Goal: Task Accomplishment & Management: Manage account settings

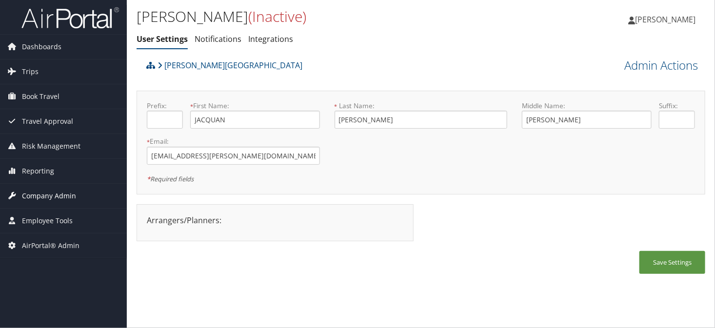
click at [41, 193] on span "Company Admin" at bounding box center [49, 196] width 54 height 24
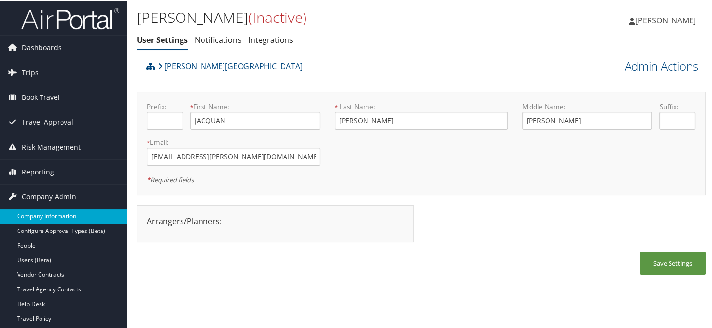
click at [41, 211] on link "Company Information" at bounding box center [63, 215] width 127 height 15
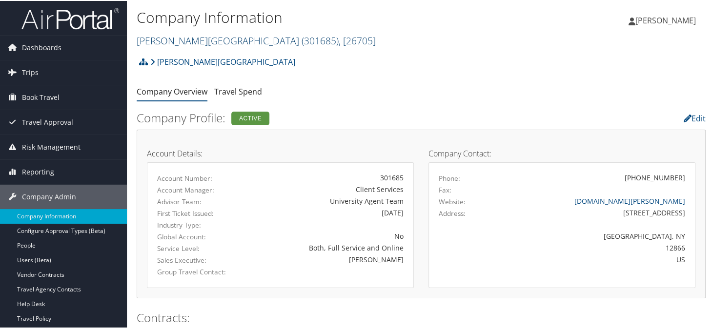
click at [172, 37] on link "Skidmore College ( 301685 ) , [ 26705 ]" at bounding box center [256, 39] width 239 height 13
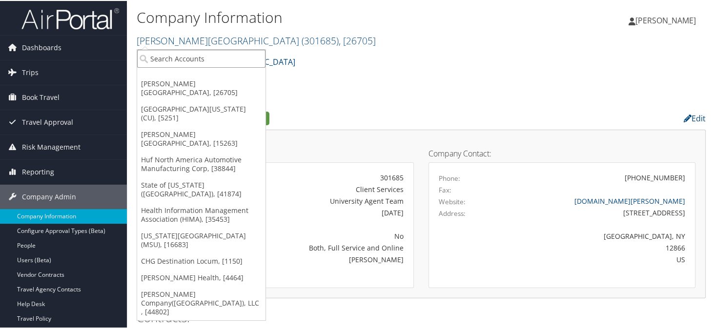
click at [175, 58] on input "search" at bounding box center [201, 58] width 128 height 18
type input "swire"
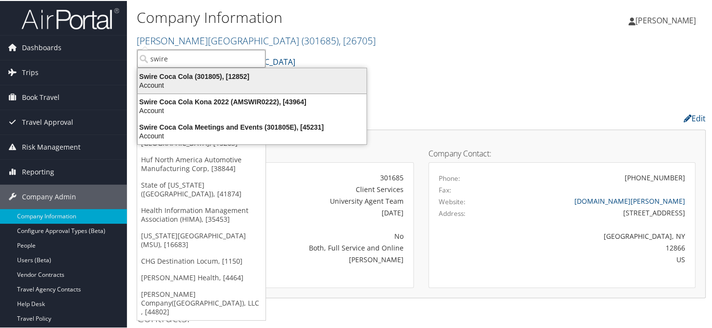
click at [184, 78] on div "Swire Coca Cola (301805), [12852]" at bounding box center [252, 75] width 240 height 9
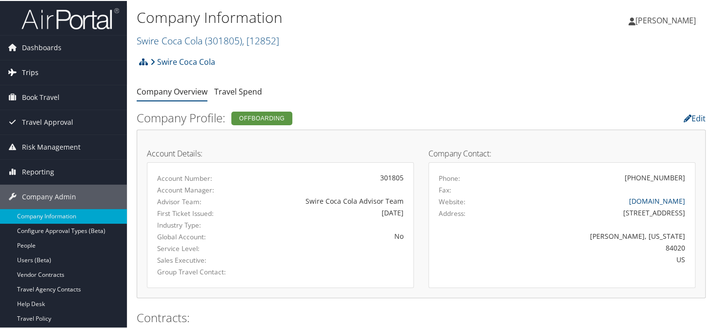
click at [38, 64] on link "Trips" at bounding box center [63, 72] width 127 height 24
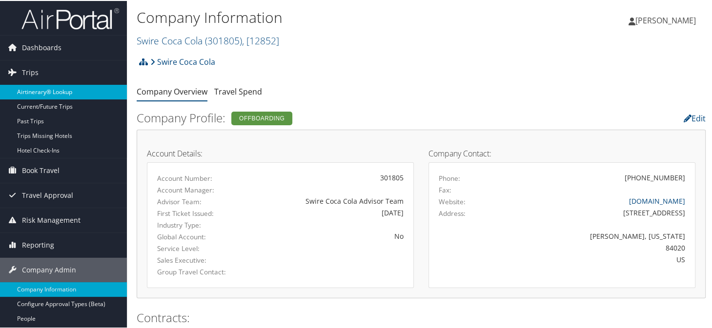
click at [46, 91] on link "Airtinerary® Lookup" at bounding box center [63, 91] width 127 height 15
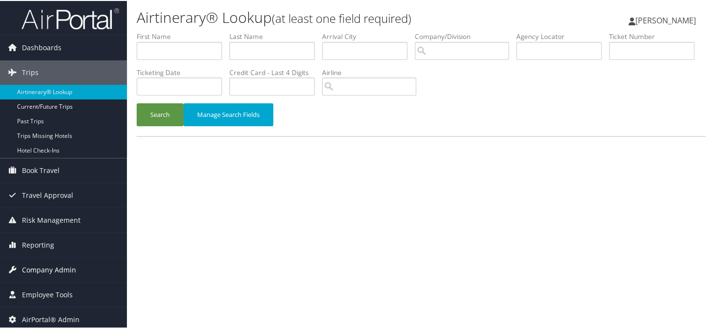
click at [52, 270] on span "Company Admin" at bounding box center [49, 269] width 54 height 24
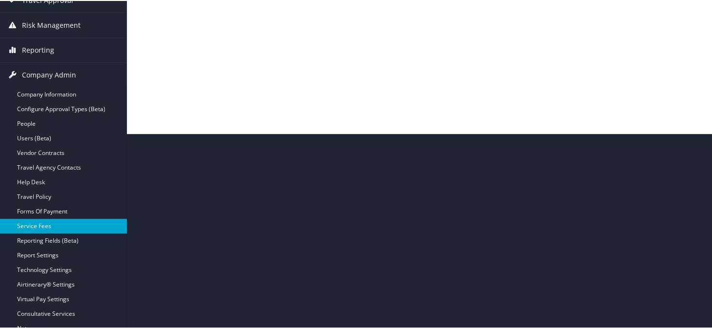
click at [38, 221] on link "Service Fees" at bounding box center [63, 225] width 127 height 15
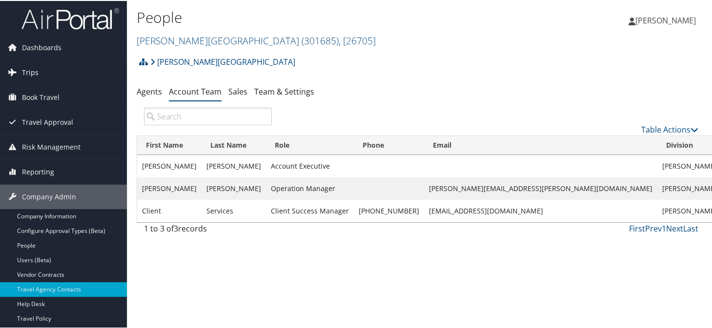
click at [36, 71] on span "Trips" at bounding box center [30, 72] width 17 height 24
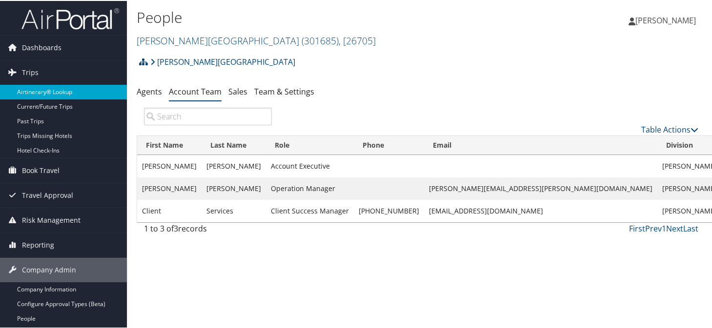
click at [39, 89] on link "Airtinerary® Lookup" at bounding box center [63, 91] width 127 height 15
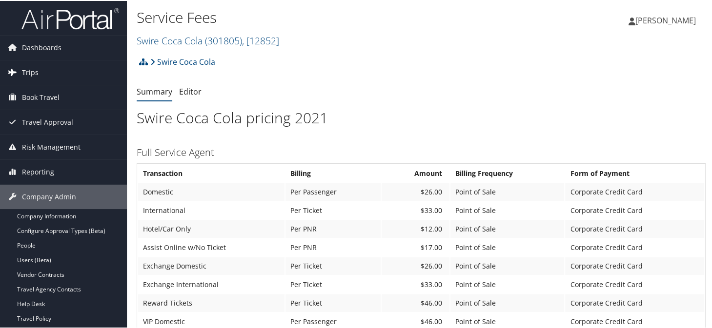
click at [40, 70] on link "Trips" at bounding box center [63, 72] width 127 height 24
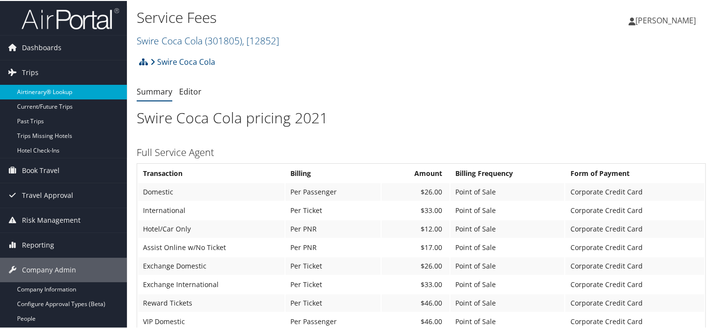
click at [54, 88] on link "Airtinerary® Lookup" at bounding box center [63, 91] width 127 height 15
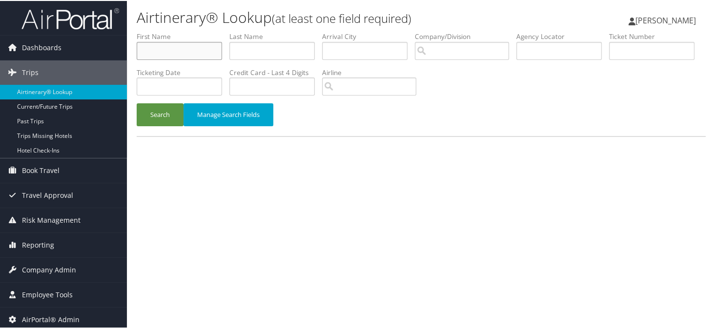
click at [173, 57] on input "text" at bounding box center [179, 50] width 85 height 18
type input "diego"
type input "[PERSON_NAME]"
click at [137, 102] on button "Search" at bounding box center [160, 113] width 47 height 23
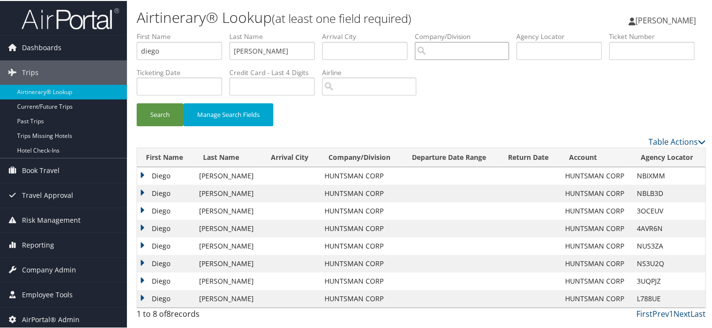
click at [469, 48] on input "search" at bounding box center [462, 50] width 94 height 18
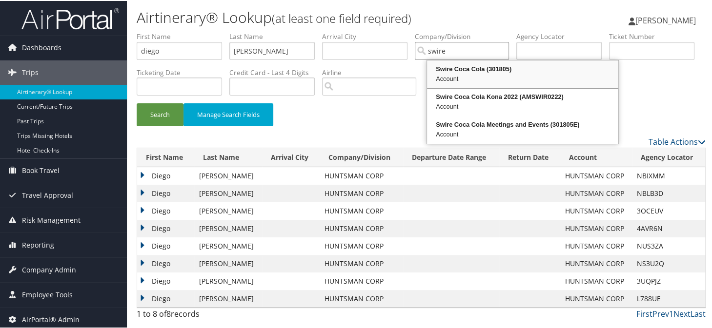
click at [467, 70] on div "Swire Coca Cola (301805)" at bounding box center [522, 68] width 188 height 10
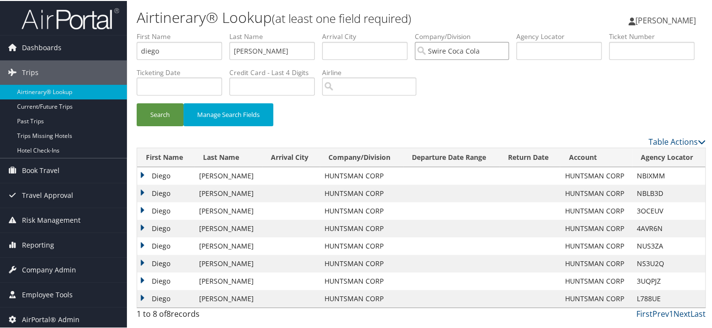
type input "Swire Coca Cola"
click at [280, 56] on input "[PERSON_NAME]" at bounding box center [271, 50] width 85 height 18
type input "[PERSON_NAME]"
click at [137, 102] on button "Search" at bounding box center [160, 113] width 47 height 23
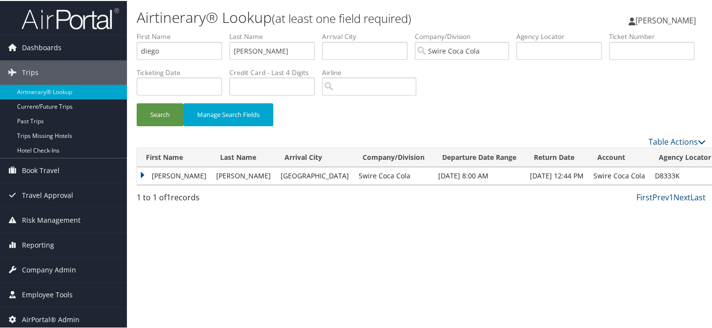
click at [139, 171] on td "[PERSON_NAME]" at bounding box center [174, 175] width 74 height 18
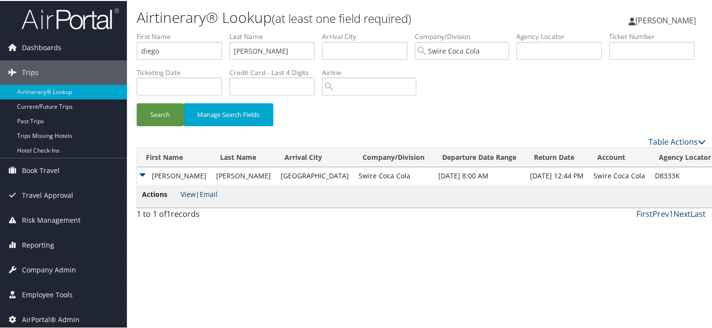
click at [181, 194] on link "View" at bounding box center [187, 193] width 15 height 9
drag, startPoint x: 488, startPoint y: 49, endPoint x: 439, endPoint y: 54, distance: 49.1
click at [440, 54] on input "Swire Coca Cola" at bounding box center [462, 50] width 94 height 18
click at [227, 31] on ul "First Name diego Last Name torres erpel Departure City Arrival City Company/Div…" at bounding box center [421, 31] width 569 height 0
drag, startPoint x: 171, startPoint y: 48, endPoint x: 128, endPoint y: 56, distance: 44.1
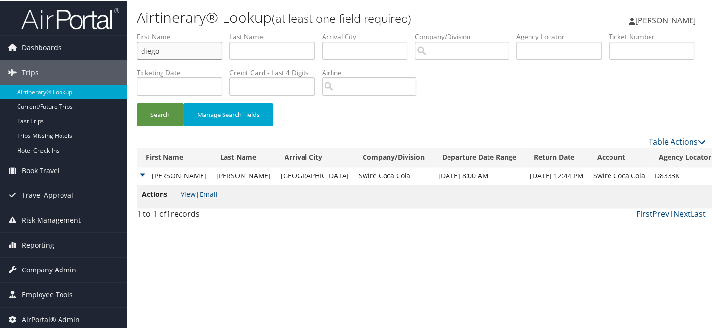
click at [128, 56] on div "Airtinerary® Lookup (at least one field required) Sonya Marmolejo Sonya Marmole…" at bounding box center [421, 164] width 588 height 328
click at [554, 52] on input "text" at bounding box center [558, 50] width 85 height 18
click at [137, 102] on button "Search" at bounding box center [160, 113] width 47 height 23
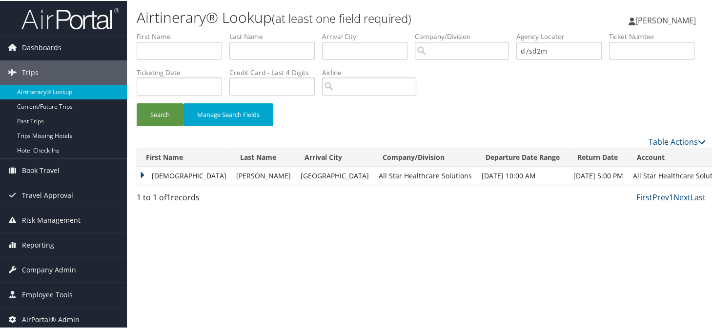
click at [139, 172] on td "ZAHID" at bounding box center [184, 175] width 94 height 18
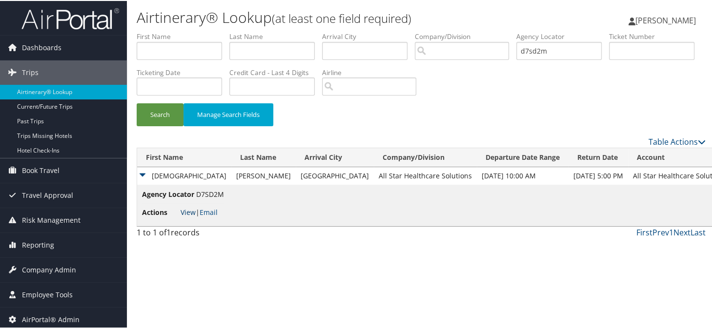
click at [184, 213] on link "View" at bounding box center [187, 211] width 15 height 9
click at [588, 53] on input "d7sd2m" at bounding box center [558, 50] width 85 height 18
type input "d"
type input "dbfb7w"
click at [159, 109] on button "Search" at bounding box center [160, 113] width 47 height 23
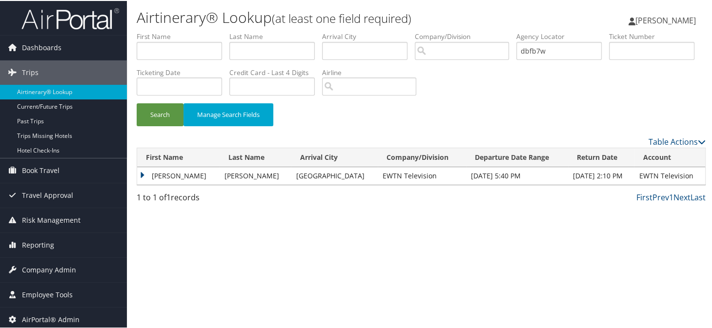
click at [142, 172] on td "MARIA MONTSERRAT" at bounding box center [178, 175] width 82 height 18
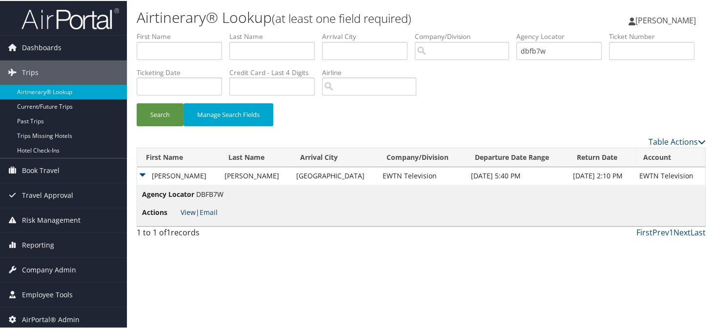
click at [185, 212] on link "View" at bounding box center [187, 211] width 15 height 9
click at [350, 123] on div "Search Manage Search Fields" at bounding box center [420, 118] width 583 height 33
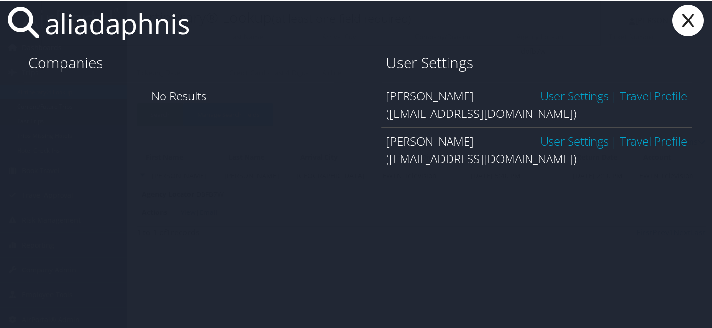
type input "aliadaphnis"
click at [544, 99] on link "User Settings" at bounding box center [574, 95] width 68 height 16
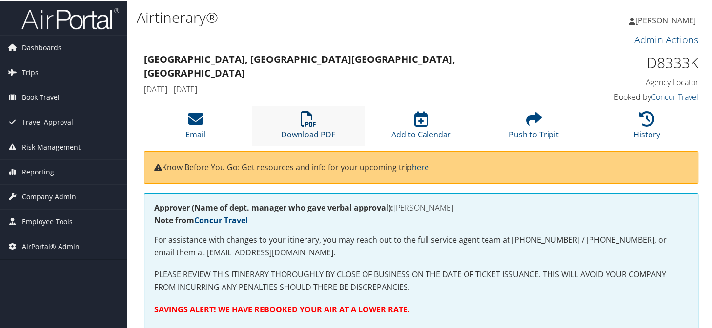
click at [311, 133] on link "Download PDF" at bounding box center [308, 127] width 54 height 23
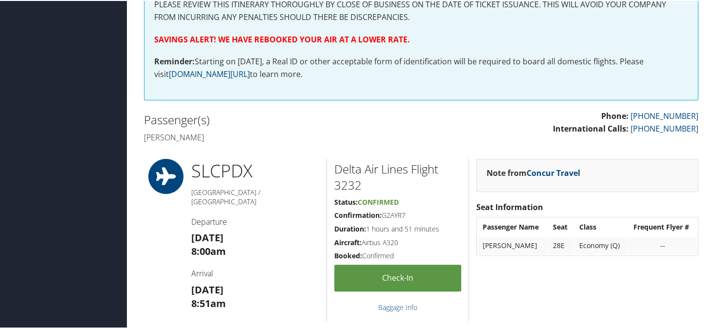
scroll to position [245, 0]
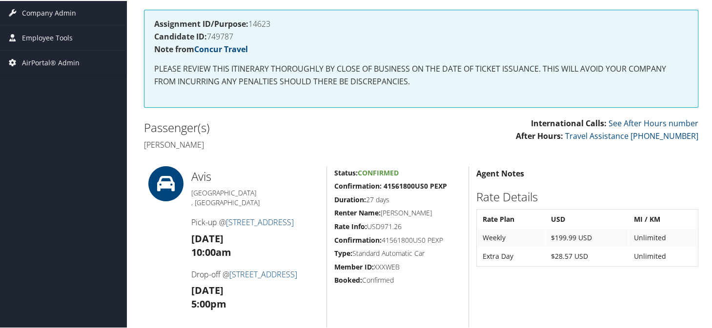
scroll to position [146, 0]
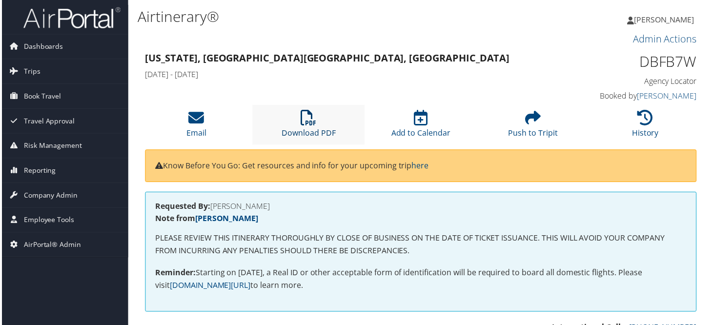
click at [300, 123] on icon at bounding box center [308, 118] width 16 height 16
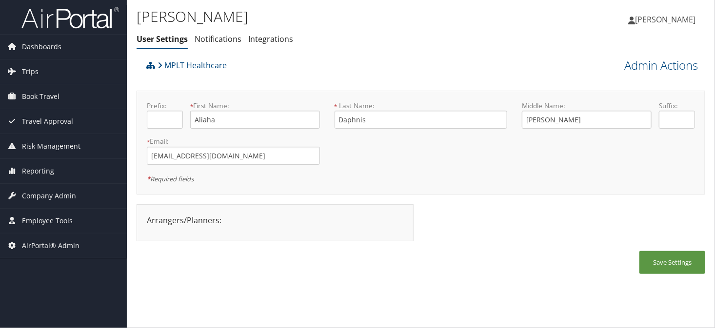
click at [469, 61] on div "MPLT Healthcare" at bounding box center [350, 69] width 412 height 26
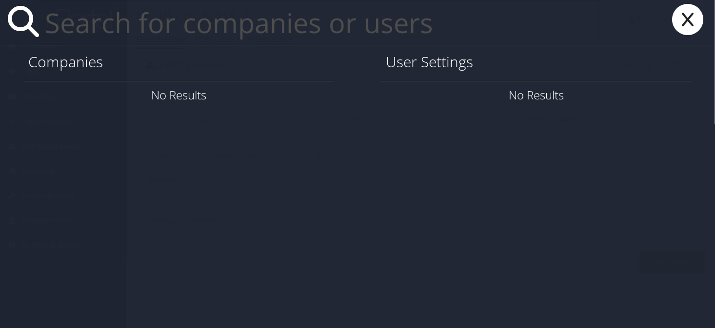
paste input "Laurie.Page@sdl.usu.edu"
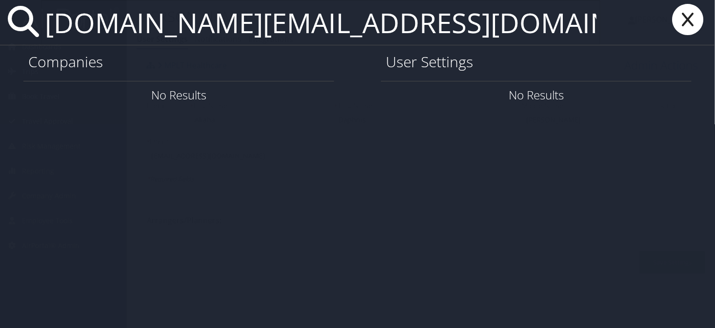
type input "Laurie.Page@sdl.usu.edu"
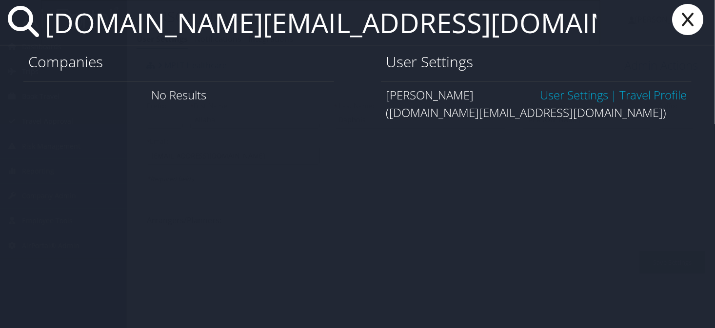
click at [573, 95] on link "User Settings" at bounding box center [574, 95] width 68 height 16
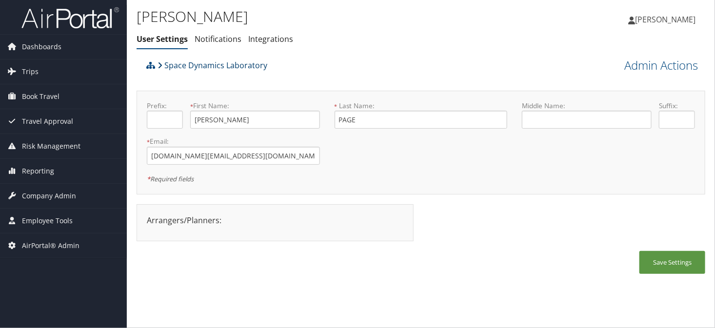
click at [216, 64] on link "Space Dynamics Laboratory" at bounding box center [213, 66] width 110 height 20
click at [203, 69] on link "Space Dynamics Laboratory" at bounding box center [213, 66] width 110 height 20
click at [507, 43] on ul "User Settings Notifications Integrations" at bounding box center [326, 40] width 379 height 18
click at [68, 195] on span "Company Admin" at bounding box center [49, 196] width 54 height 24
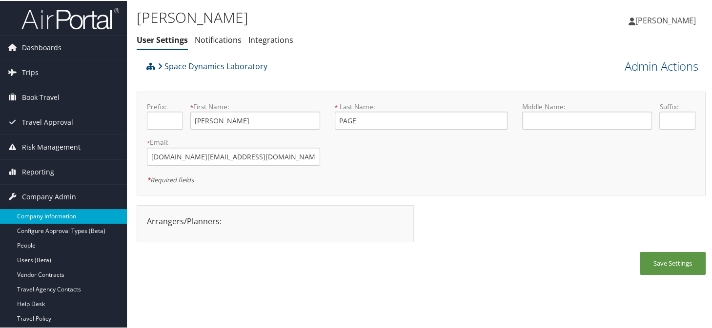
click at [27, 220] on link "Company Information" at bounding box center [63, 215] width 127 height 15
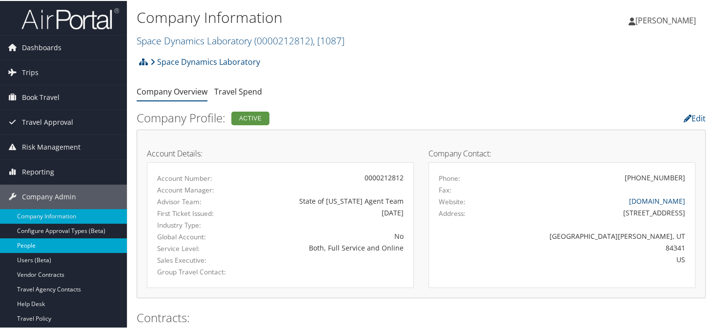
click at [36, 238] on link "People" at bounding box center [63, 245] width 127 height 15
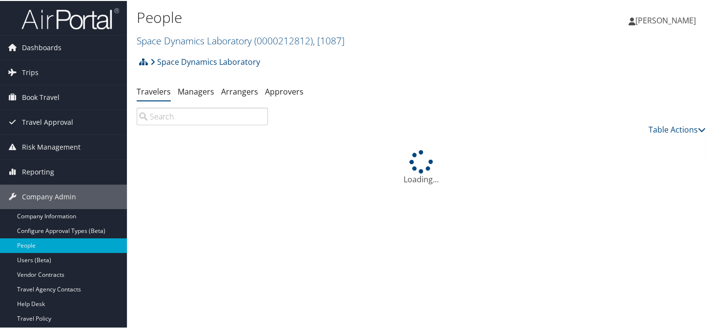
click at [164, 114] on input "search" at bounding box center [202, 116] width 131 height 18
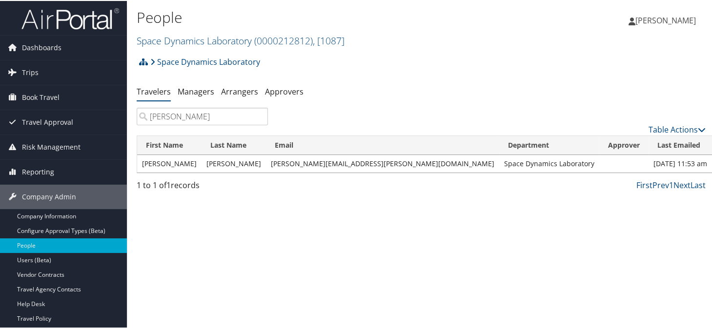
type input "[PERSON_NAME]"
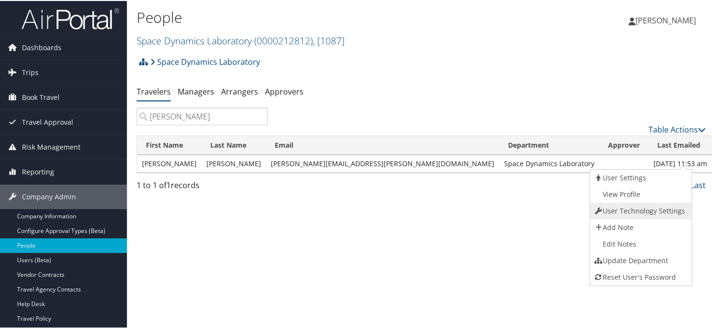
click at [635, 211] on link "User Technology Settings" at bounding box center [639, 210] width 99 height 17
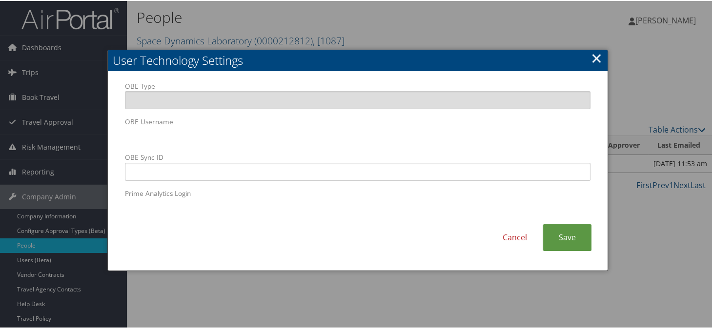
drag, startPoint x: 590, startPoint y: 59, endPoint x: 609, endPoint y: 65, distance: 20.5
click at [591, 58] on link "×" at bounding box center [596, 57] width 11 height 20
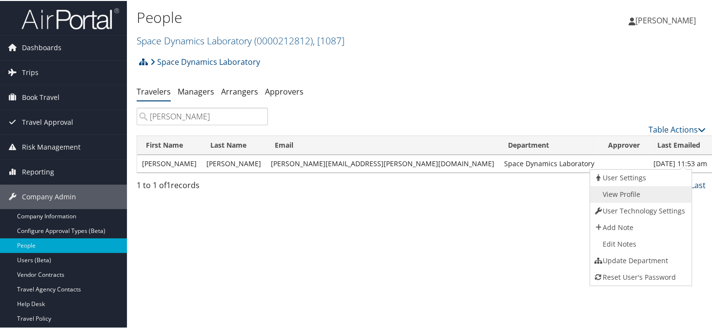
click at [624, 190] on link "View Profile" at bounding box center [639, 193] width 99 height 17
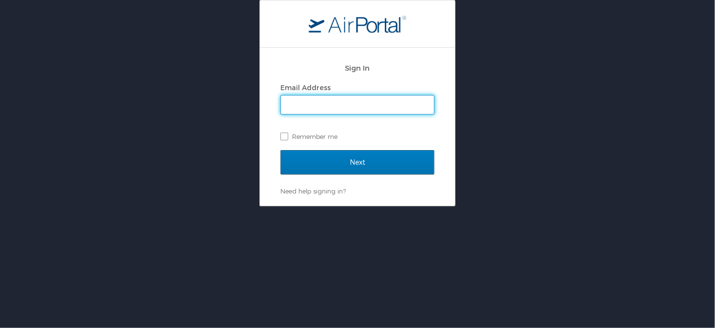
type input "[PERSON_NAME][EMAIL_ADDRESS][PERSON_NAME][DOMAIN_NAME]"
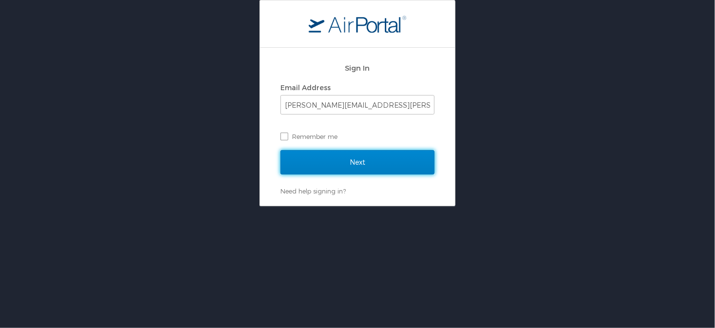
click at [371, 164] on input "Next" at bounding box center [357, 162] width 154 height 24
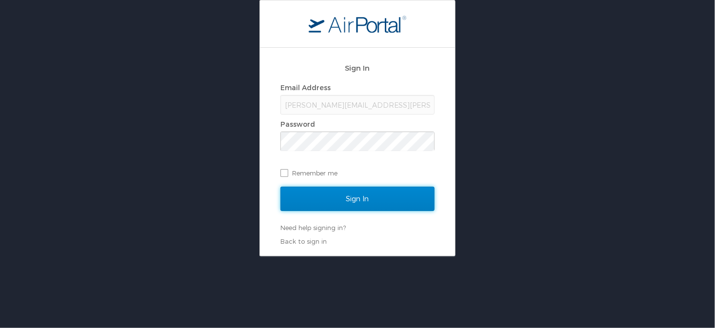
click at [326, 200] on input "Sign In" at bounding box center [357, 199] width 154 height 24
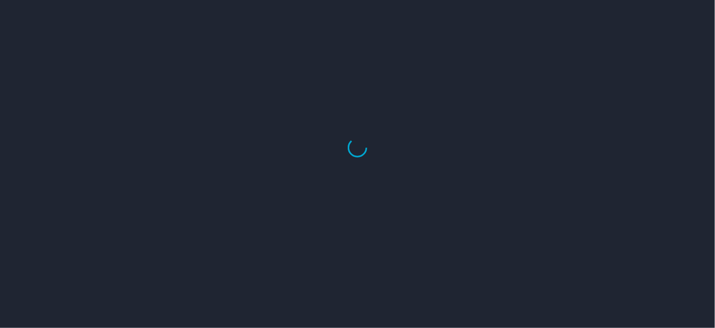
select select "US"
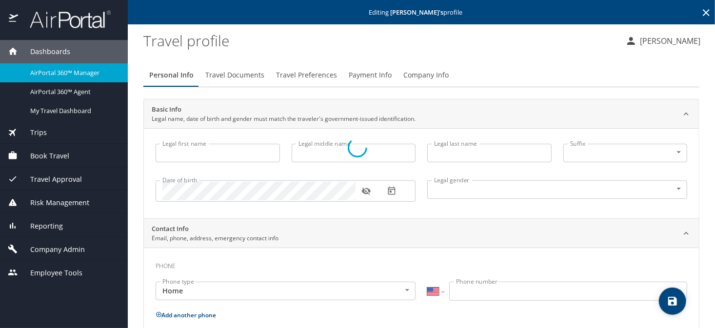
type input "Anthony"
type input "Brunetto"
type input "Male"
select select "US"
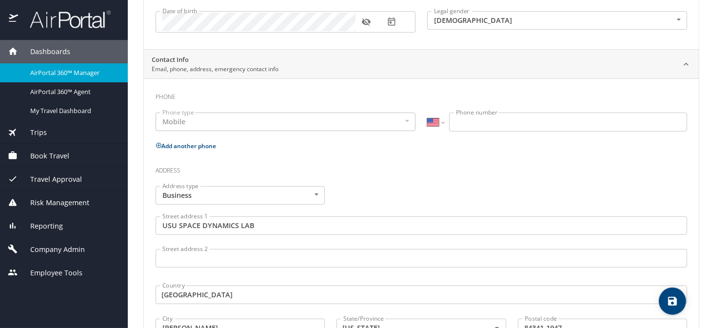
scroll to position [72, 0]
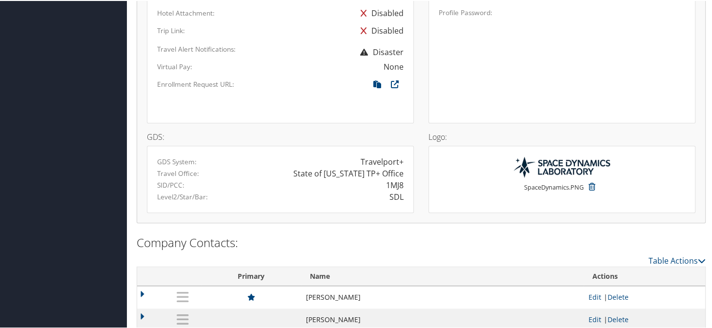
scroll to position [673, 0]
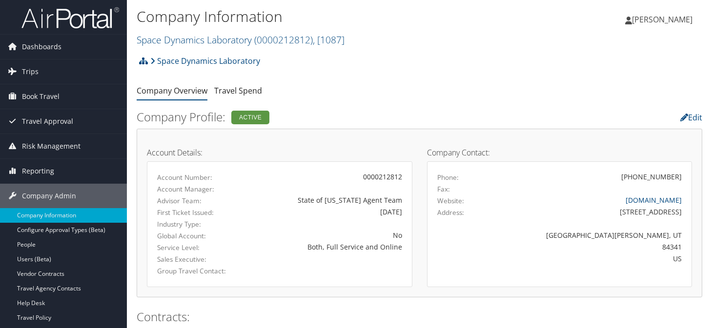
click at [190, 40] on link "Space Dynamics Laboratory ( 0000212812 ) , [ 1087 ]" at bounding box center [241, 39] width 208 height 13
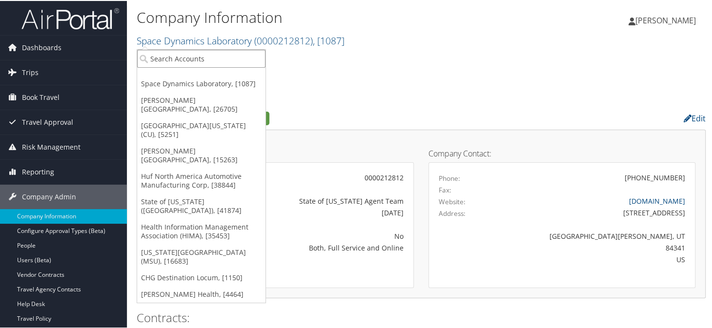
click at [193, 50] on input "search" at bounding box center [201, 58] width 128 height 18
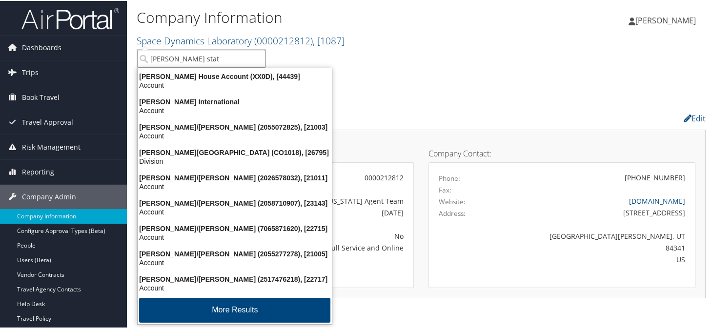
type input "adams state"
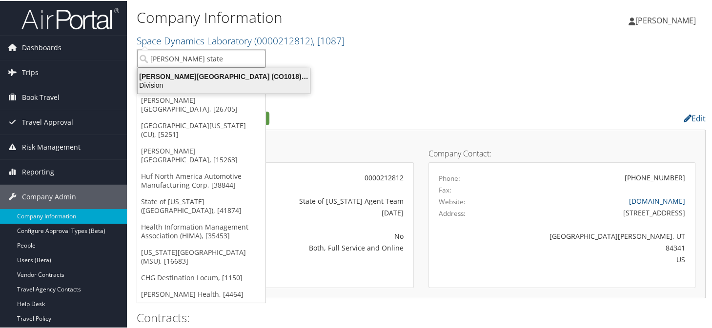
click at [179, 80] on div "Division" at bounding box center [224, 84] width 184 height 9
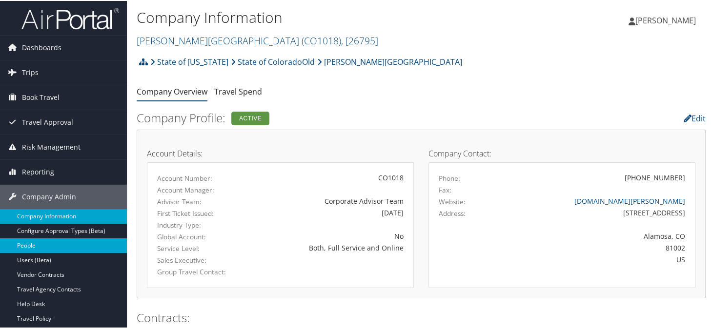
click at [15, 244] on link "People" at bounding box center [63, 245] width 127 height 15
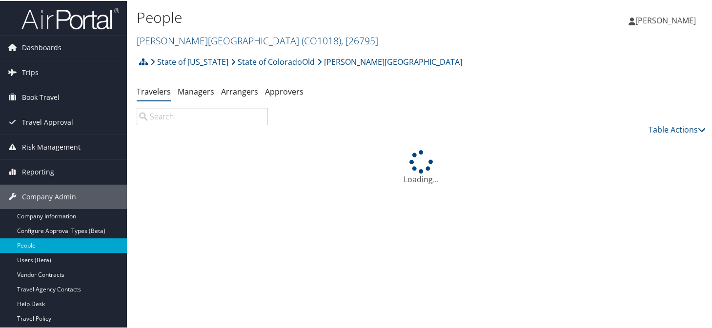
drag, startPoint x: 173, startPoint y: 118, endPoint x: 231, endPoint y: 120, distance: 58.6
click at [173, 118] on input "search" at bounding box center [202, 116] width 131 height 18
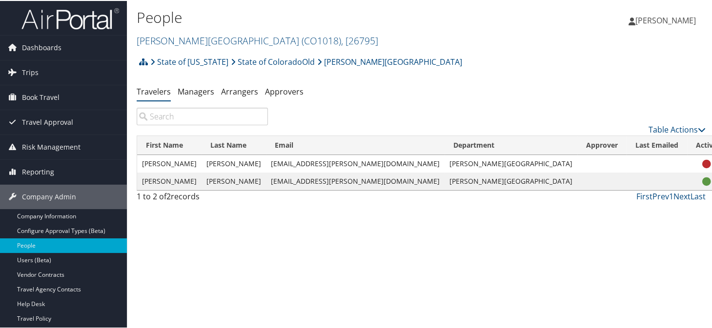
click at [369, 104] on div "State of Colorado State of ColoradoOld Adams State University Account Structure…" at bounding box center [421, 129] width 569 height 156
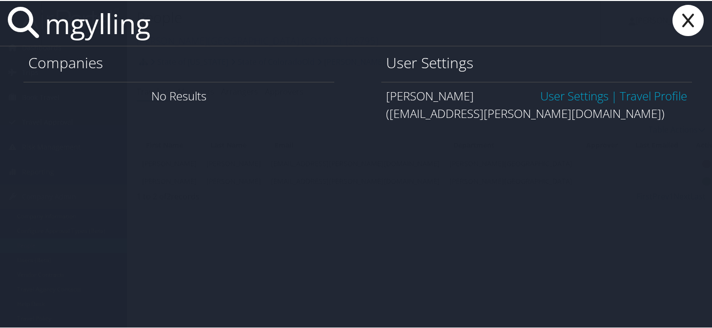
type input "mgylling"
click at [550, 91] on link "User Settings" at bounding box center [574, 95] width 68 height 16
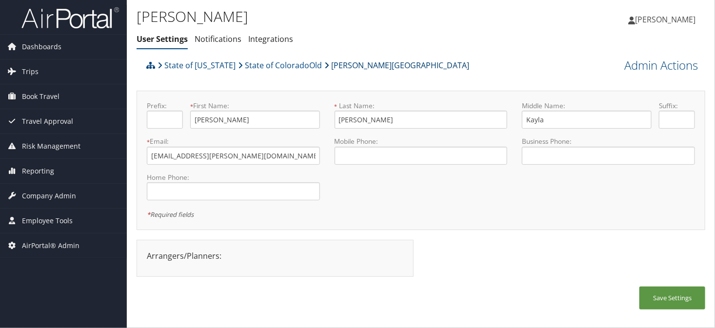
click at [339, 68] on link "[PERSON_NAME][GEOGRAPHIC_DATA]" at bounding box center [396, 66] width 145 height 20
click at [36, 197] on span "Company Admin" at bounding box center [49, 196] width 54 height 24
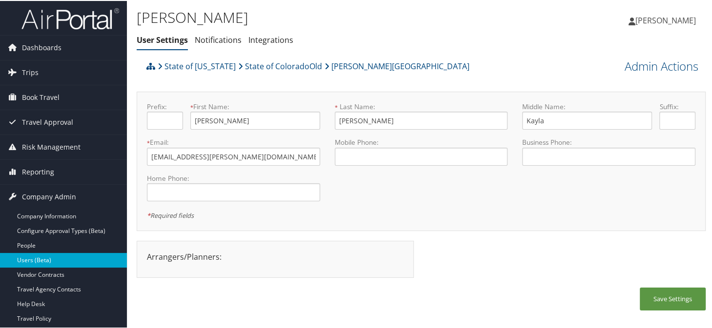
drag, startPoint x: 21, startPoint y: 258, endPoint x: 61, endPoint y: 251, distance: 40.2
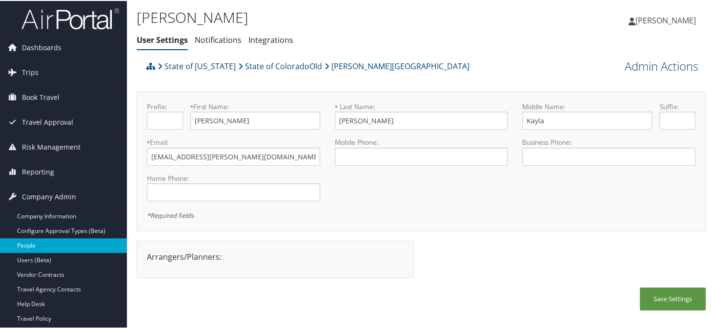
click at [22, 258] on link "Users (Beta)" at bounding box center [63, 259] width 127 height 15
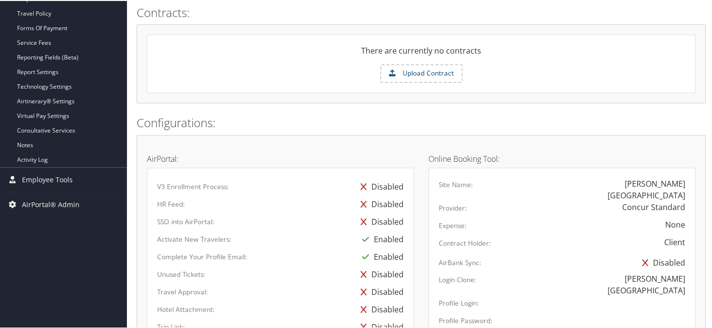
scroll to position [305, 0]
click at [284, 85] on div "There are currently no contracts Upload Contract" at bounding box center [421, 63] width 548 height 59
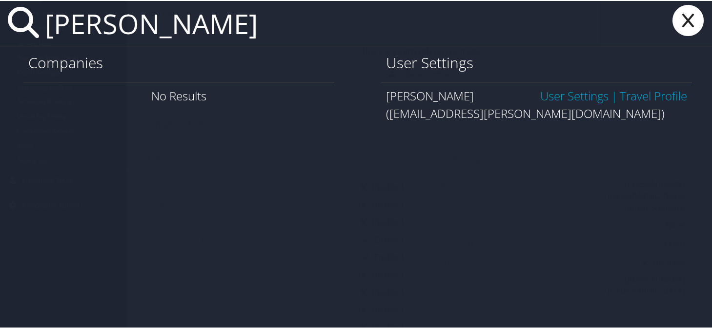
type input "marisa gylling"
click at [540, 94] on link "User Settings" at bounding box center [574, 95] width 68 height 16
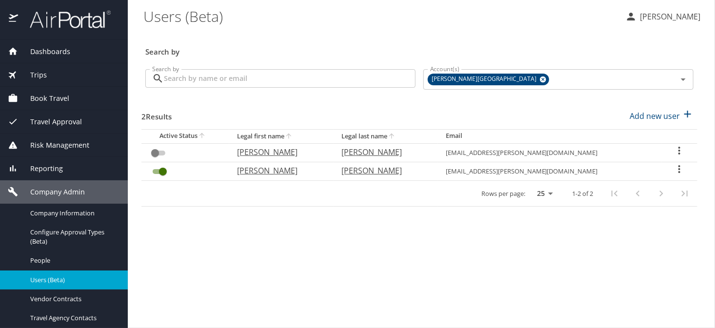
click at [674, 169] on icon "User Search Table" at bounding box center [680, 169] width 12 height 12
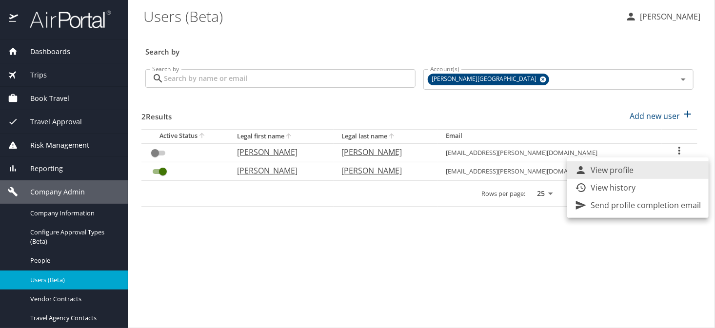
click at [625, 183] on p "View history" at bounding box center [613, 188] width 45 height 12
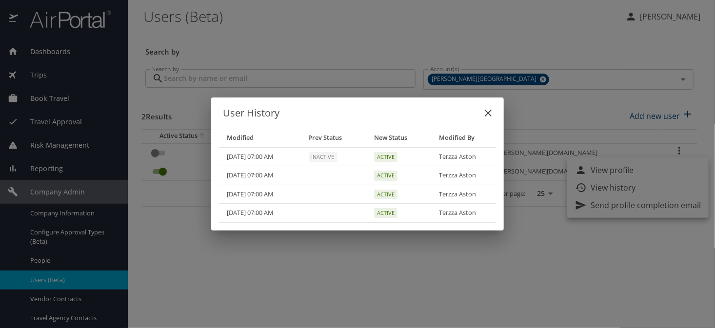
click at [486, 114] on icon "close" at bounding box center [488, 113] width 12 height 12
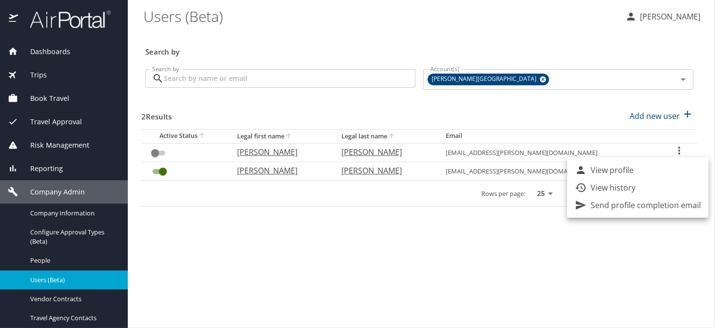
click at [609, 169] on p "View profile" at bounding box center [612, 170] width 43 height 12
select select "US"
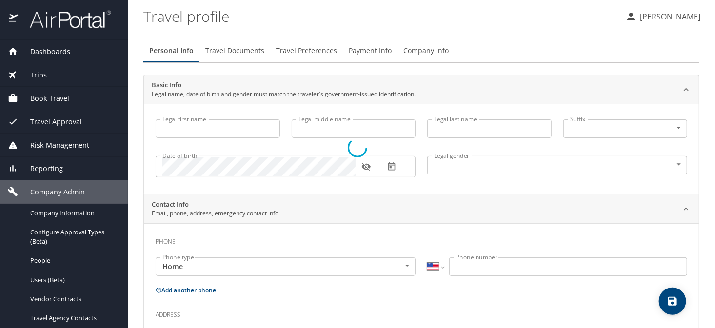
type input "Marisa"
type input "Kayla"
type input "Gylling"
select select "US"
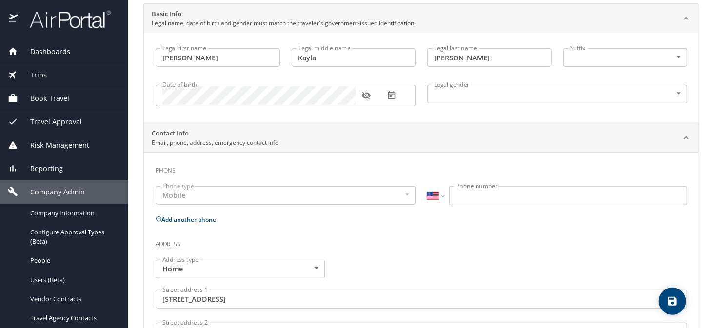
scroll to position [49, 0]
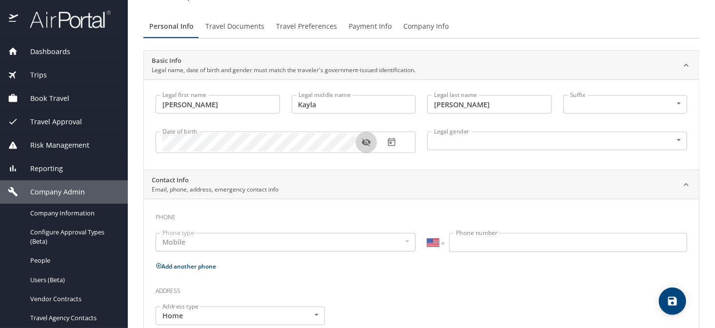
click at [359, 144] on button "button" at bounding box center [366, 142] width 21 height 21
click at [468, 249] on input "Phone number" at bounding box center [568, 242] width 238 height 19
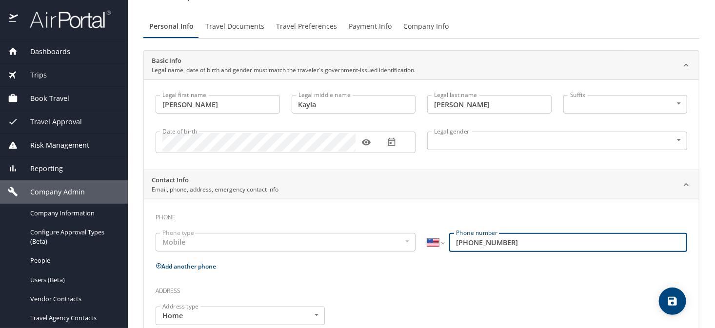
type input "(719) 298-1399"
click at [577, 134] on body "Dashboards AirPortal 360™ Manager AirPortal 360™ Agent My Travel Dashboard Trip…" at bounding box center [357, 164] width 715 height 328
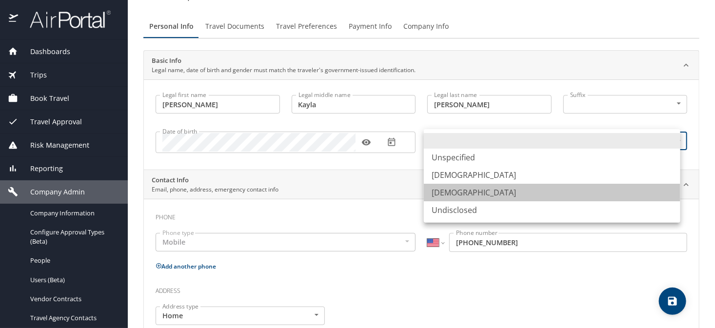
click at [438, 189] on li "Female" at bounding box center [552, 193] width 257 height 18
type input "Female"
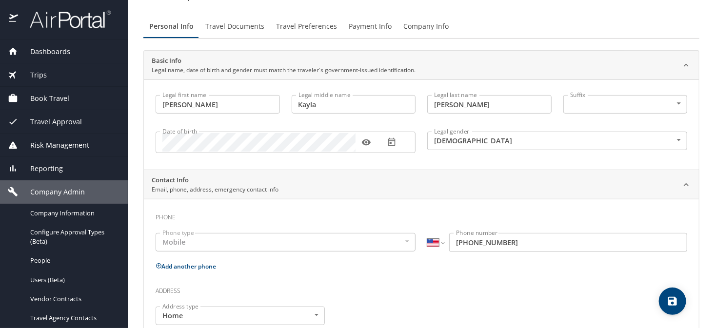
click at [510, 291] on h3 "Address" at bounding box center [422, 288] width 532 height 17
click at [479, 288] on h3 "Address" at bounding box center [422, 288] width 532 height 17
click at [675, 301] on icon "save" at bounding box center [672, 301] width 9 height 9
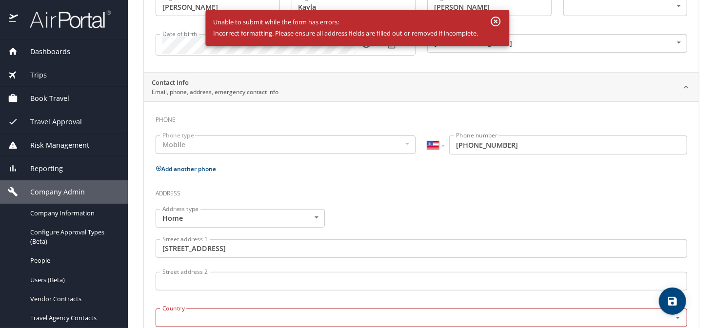
scroll to position [293, 0]
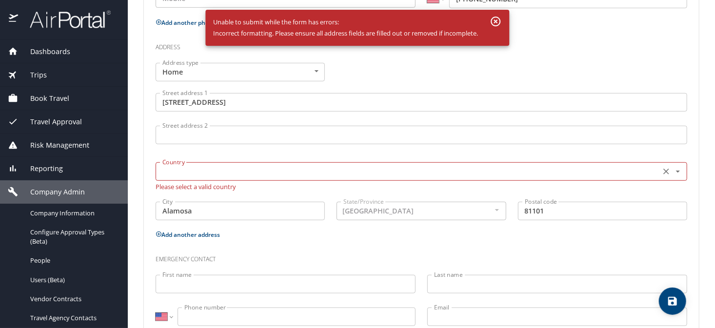
click at [201, 175] on input "text" at bounding box center [407, 171] width 497 height 13
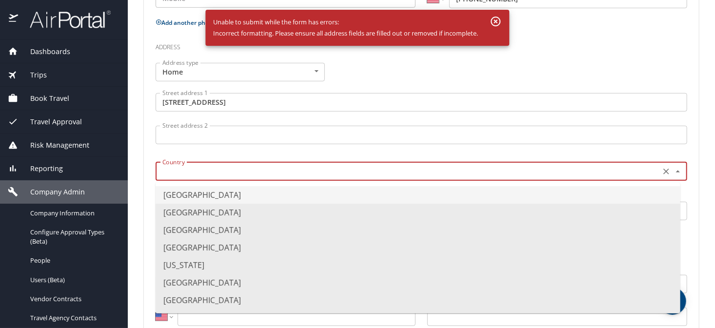
click at [201, 192] on li "United States of America" at bounding box center [418, 195] width 525 height 18
type input "United States of America"
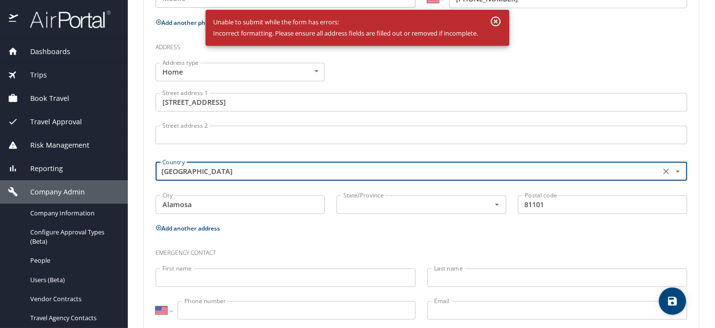
click at [670, 296] on icon "save" at bounding box center [673, 302] width 12 height 12
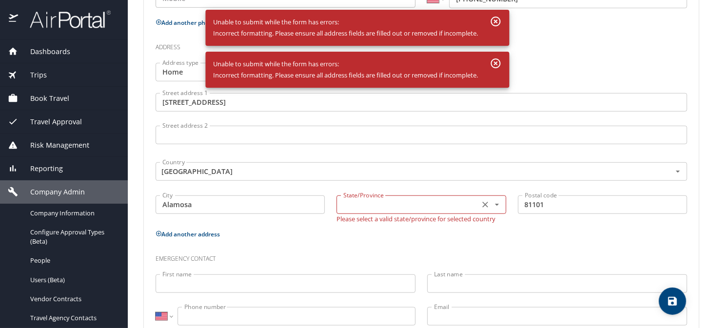
click at [376, 211] on div "State/Province" at bounding box center [421, 205] width 169 height 19
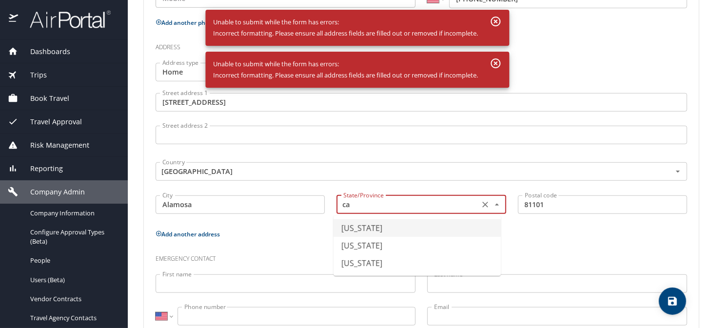
click at [367, 227] on li "California" at bounding box center [417, 228] width 167 height 18
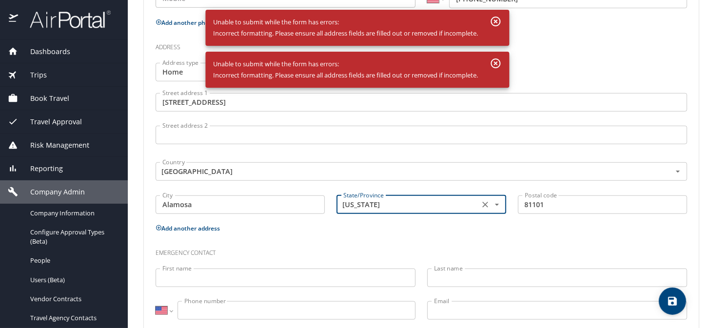
type input "California"
click at [686, 304] on span "save" at bounding box center [672, 302] width 27 height 12
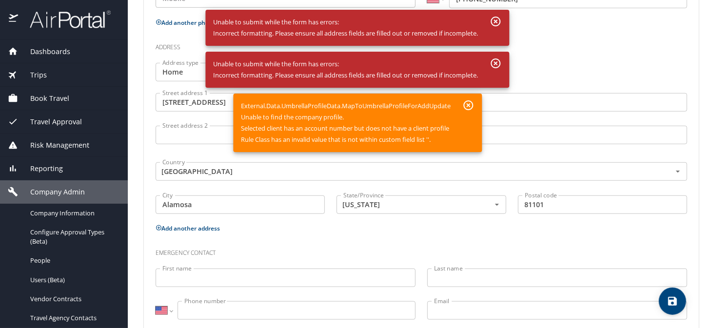
click at [496, 65] on icon "button" at bounding box center [496, 64] width 10 height 10
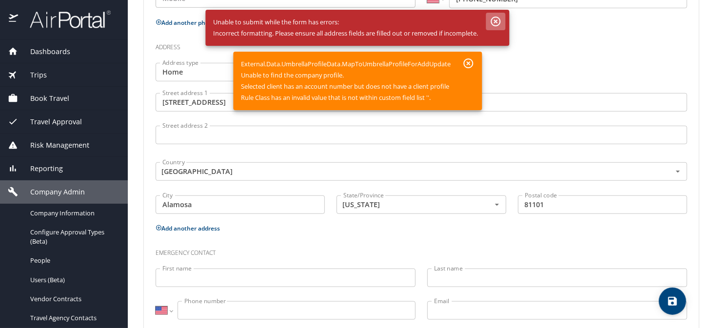
click at [498, 22] on icon "button" at bounding box center [496, 22] width 10 height 10
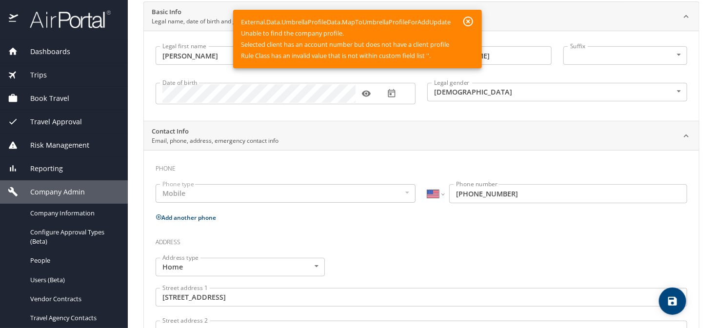
scroll to position [49, 0]
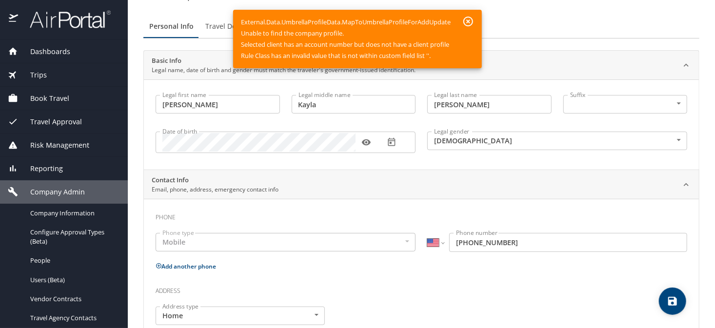
click at [469, 20] on icon "button" at bounding box center [468, 22] width 10 height 10
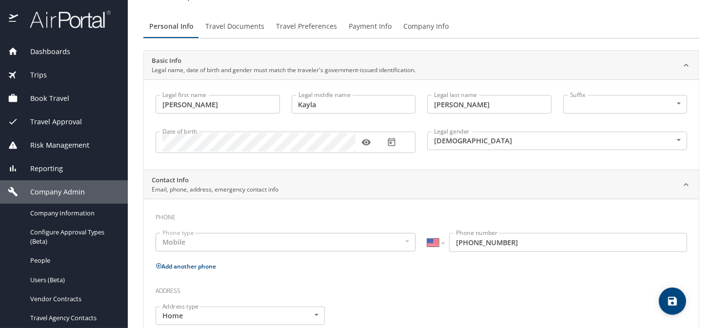
click at [537, 30] on div "Personal Info Travel Documents Travel Preferences Payment Info Company Info" at bounding box center [421, 26] width 556 height 23
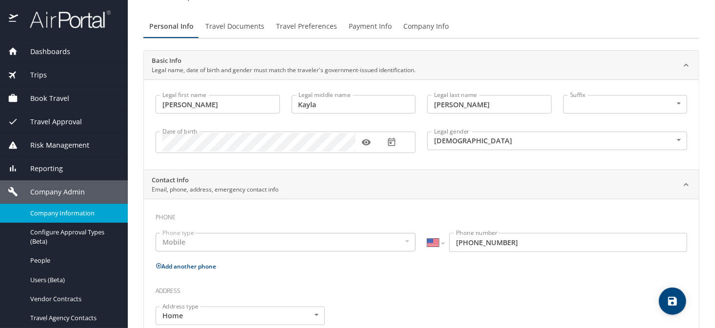
click at [71, 216] on span "Company Information" at bounding box center [73, 213] width 86 height 9
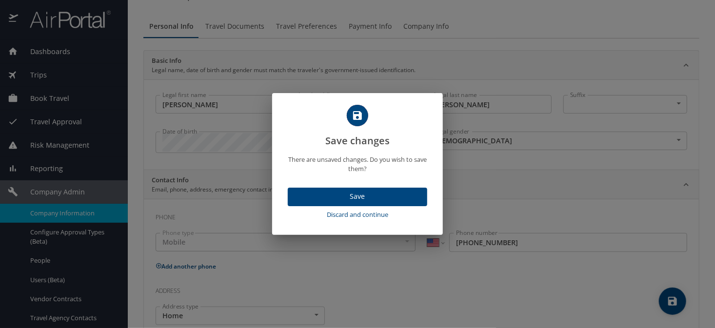
click at [366, 202] on button "Save" at bounding box center [357, 197] width 139 height 19
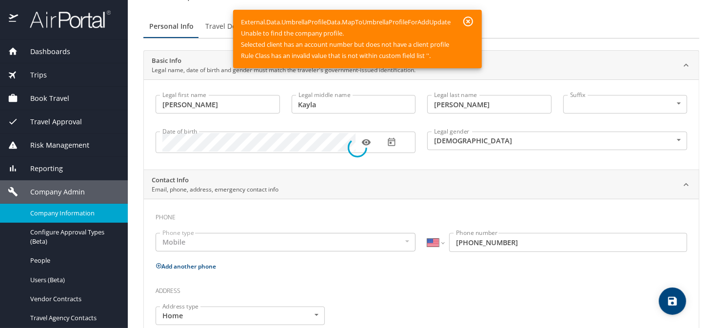
click at [471, 20] on div at bounding box center [357, 147] width 715 height 361
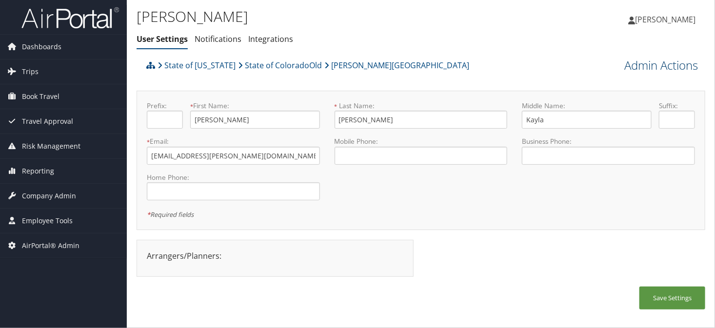
click at [624, 66] on link "Admin Actions" at bounding box center [661, 65] width 74 height 17
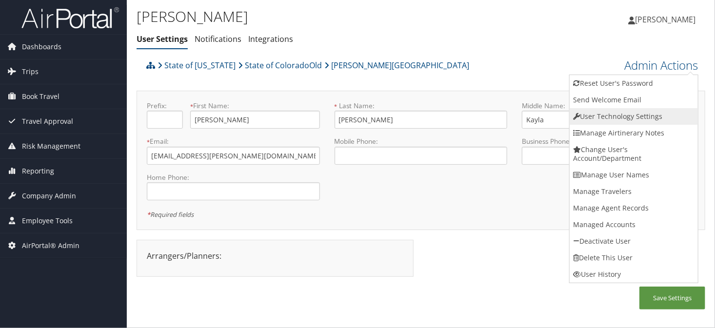
click at [597, 115] on link "User Technology Settings" at bounding box center [634, 116] width 128 height 17
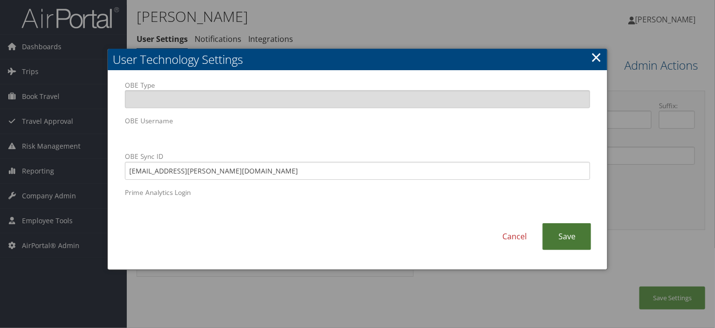
click at [558, 233] on link "Save" at bounding box center [566, 236] width 49 height 27
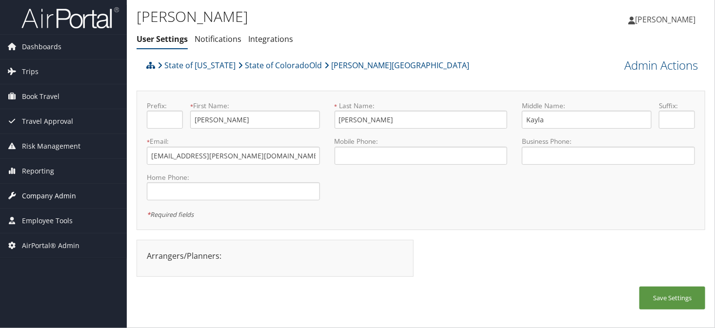
click at [56, 194] on span "Company Admin" at bounding box center [49, 196] width 54 height 24
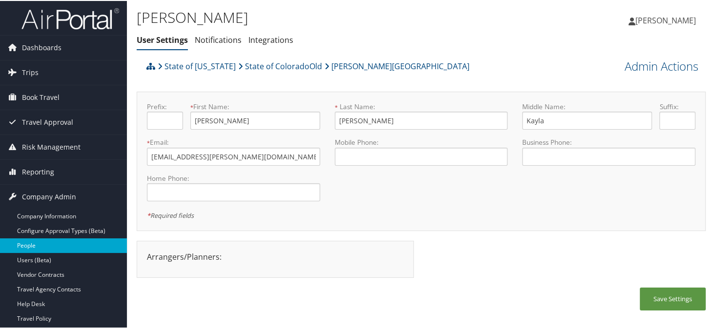
click at [38, 241] on link "People" at bounding box center [63, 245] width 127 height 15
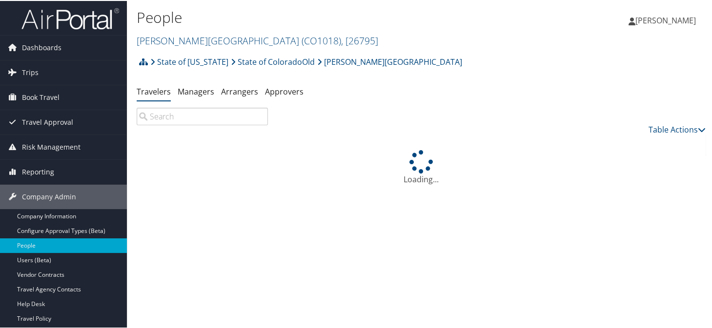
click at [193, 123] on input "search" at bounding box center [202, 116] width 131 height 18
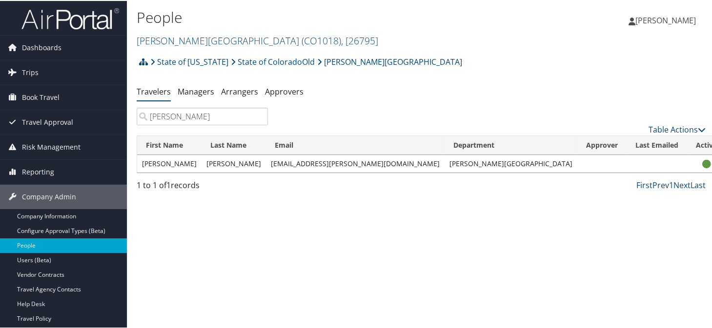
type input "gylling"
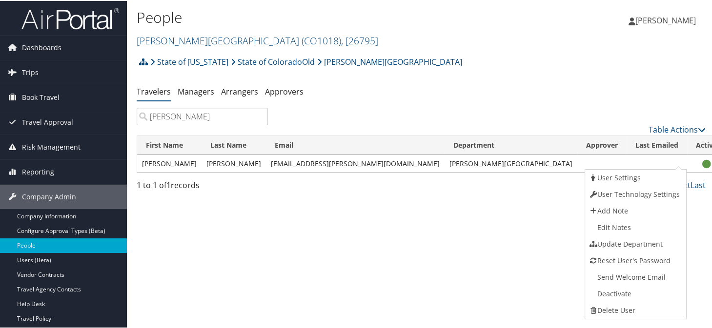
drag, startPoint x: 391, startPoint y: 251, endPoint x: 213, endPoint y: 214, distance: 182.2
click at [388, 250] on div "People Adams State University ( CO1018 ) , [ 26795 ] Adams State University Spa…" at bounding box center [421, 164] width 588 height 328
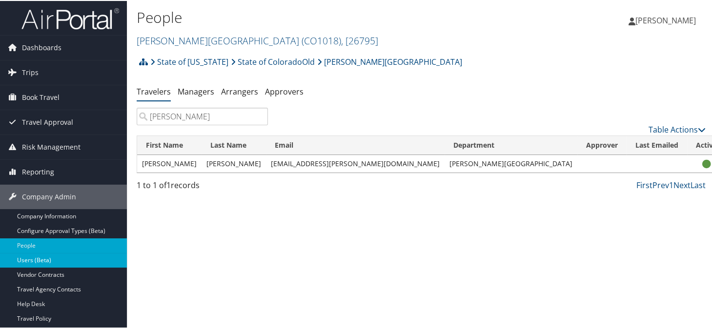
click at [31, 257] on link "Users (Beta)" at bounding box center [63, 259] width 127 height 15
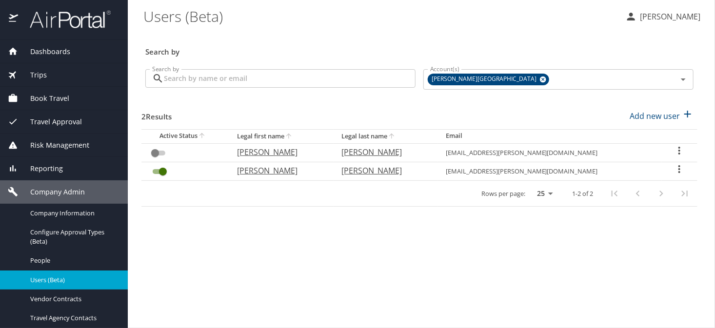
click at [228, 79] on input "Search by" at bounding box center [290, 78] width 252 height 19
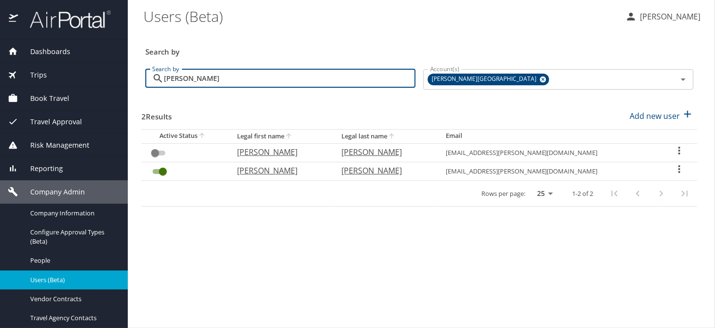
type input "gylling"
checkbox input "true"
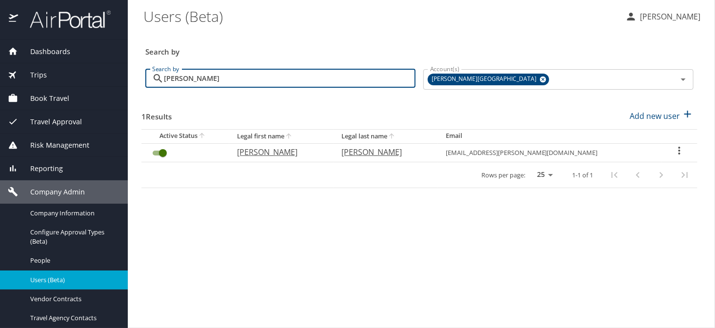
click at [676, 153] on icon "User Search Table" at bounding box center [680, 151] width 12 height 12
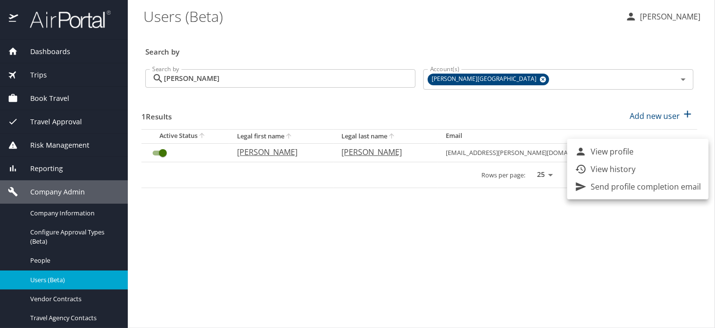
click at [614, 153] on p "View profile" at bounding box center [612, 152] width 43 height 12
select select "US"
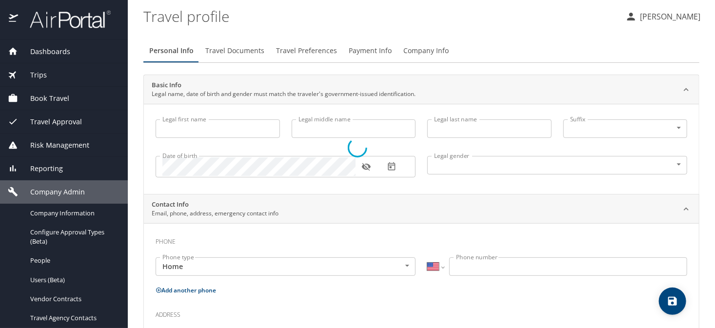
type input "Marisa"
type input "Kayla"
type input "Gylling"
select select "US"
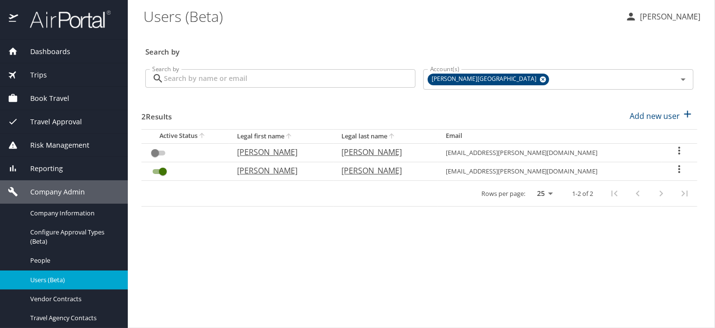
click at [682, 170] on div "User Search Table" at bounding box center [680, 170] width 20 height 14
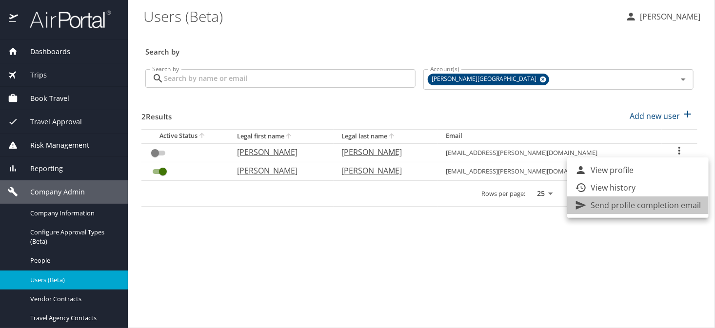
click at [642, 210] on p "Send profile completion email" at bounding box center [646, 205] width 110 height 12
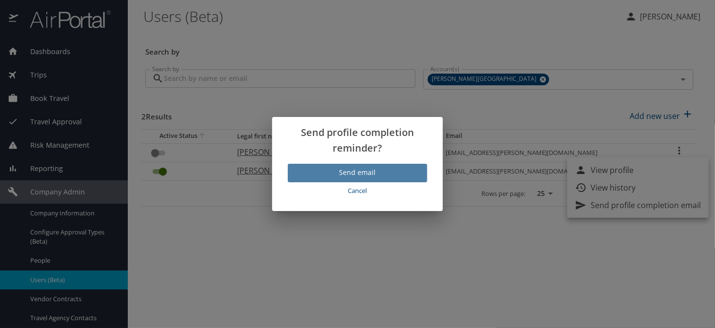
click at [319, 175] on span "Send email" at bounding box center [358, 173] width 124 height 12
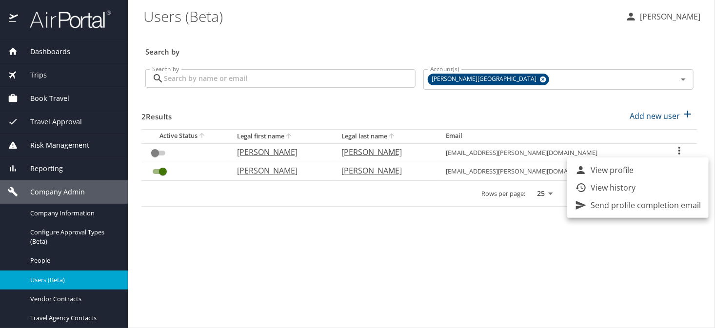
click at [604, 170] on p "View profile" at bounding box center [612, 170] width 43 height 12
select select "US"
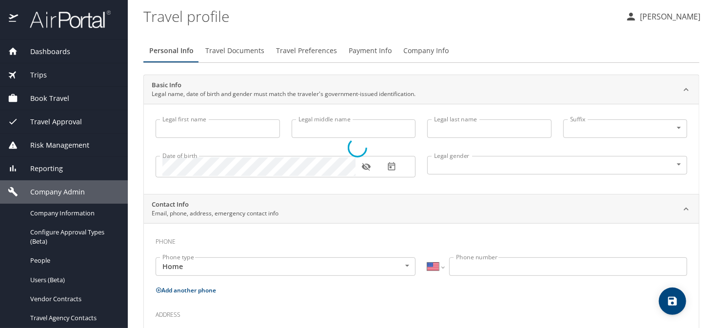
type input "Marisa"
type input "Kayla"
type input "Gylling"
select select "US"
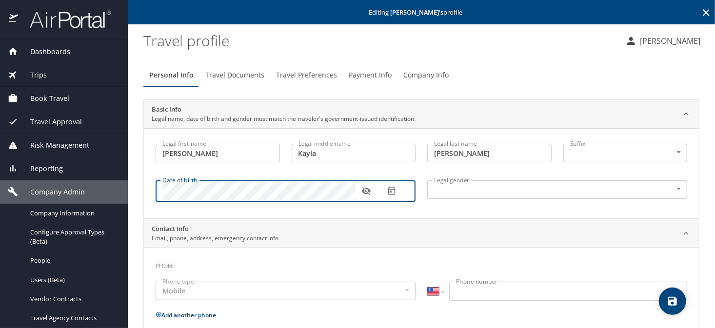
click at [366, 190] on icon "button" at bounding box center [366, 191] width 10 height 10
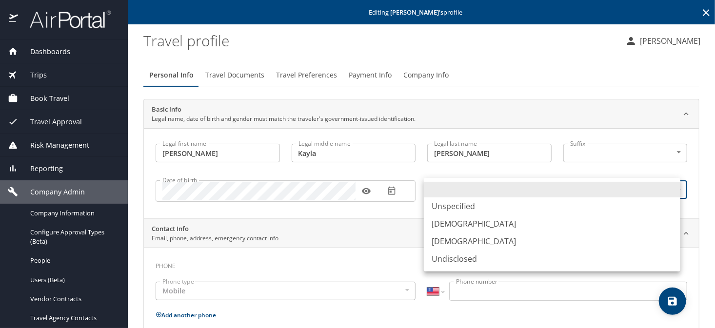
click at [462, 198] on body "Dashboards AirPortal 360™ Manager AirPortal 360™ Agent My Travel Dashboard Trip…" at bounding box center [357, 164] width 715 height 328
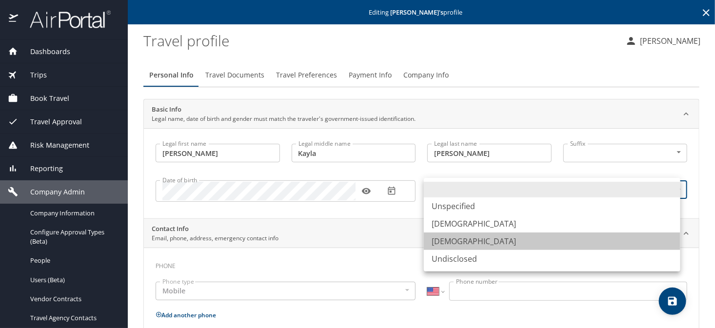
click at [456, 239] on li "Female" at bounding box center [552, 242] width 257 height 18
type input "Female"
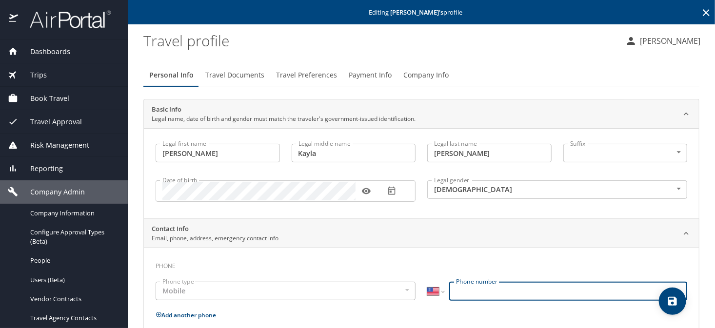
click at [472, 292] on input "Phone number" at bounding box center [568, 291] width 238 height 19
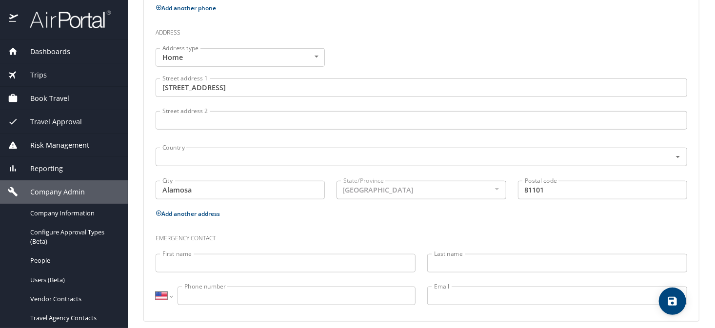
scroll to position [316, 0]
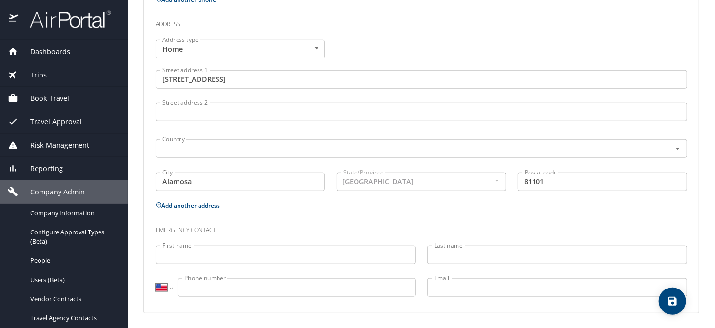
type input "(719) 298-1399"
click at [491, 184] on div at bounding box center [496, 181] width 11 height 12
click at [492, 182] on div at bounding box center [496, 181] width 11 height 12
click at [492, 179] on div at bounding box center [496, 181] width 11 height 12
click at [331, 185] on div "State/Province Colombia State/Province" at bounding box center [421, 183] width 181 height 33
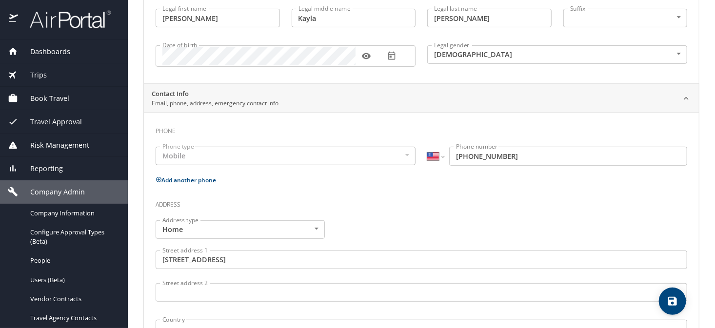
scroll to position [146, 0]
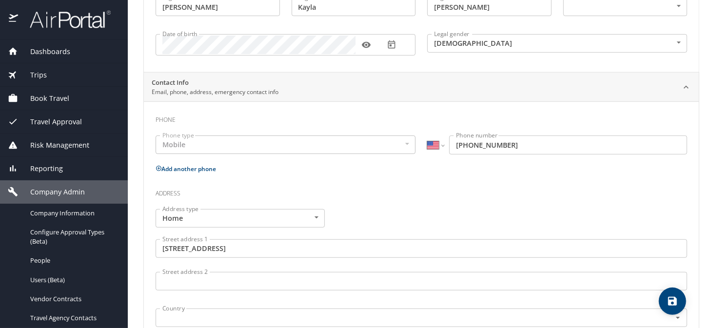
drag, startPoint x: 668, startPoint y: 301, endPoint x: 668, endPoint y: 296, distance: 5.9
click at [668, 301] on icon "save" at bounding box center [672, 301] width 9 height 9
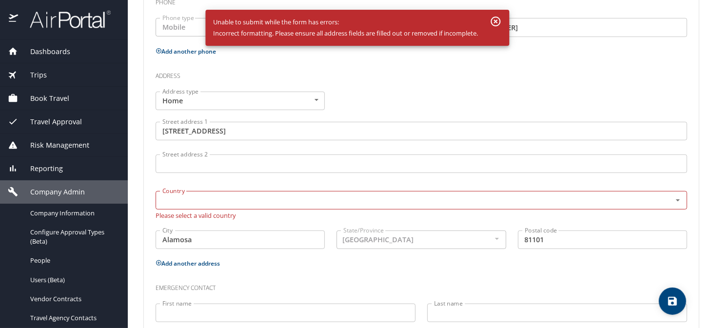
scroll to position [293, 0]
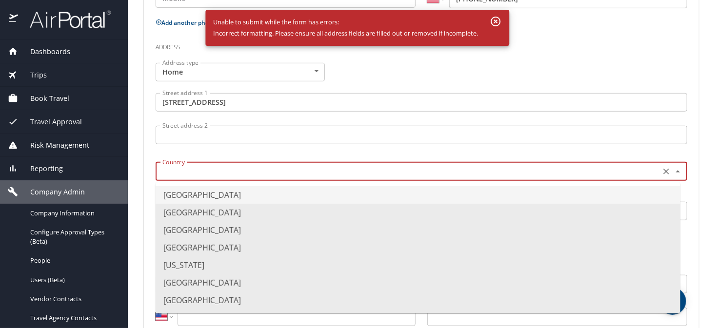
click at [197, 168] on input "text" at bounding box center [407, 171] width 497 height 13
click at [213, 197] on li "United States of America" at bounding box center [418, 195] width 525 height 18
type input "United States of America"
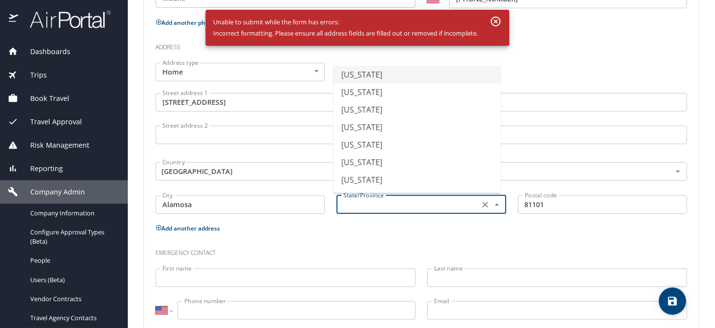
click at [360, 205] on input "text" at bounding box center [406, 204] width 135 height 13
click at [357, 163] on li "Colorado" at bounding box center [417, 163] width 167 height 18
type input "Colorado"
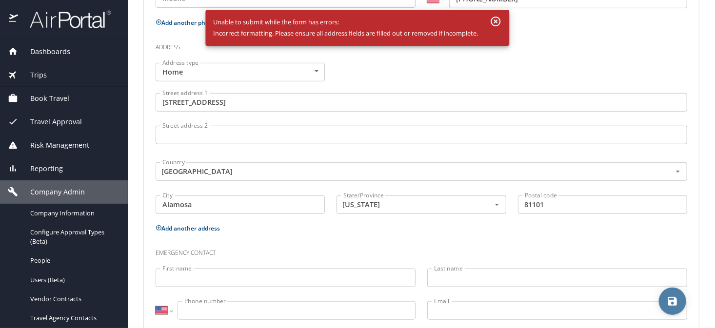
click at [670, 303] on icon "save" at bounding box center [672, 301] width 9 height 9
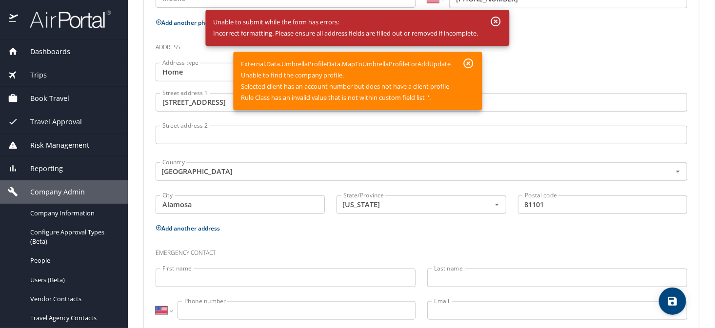
click at [460, 65] on button "button" at bounding box center [468, 64] width 20 height 18
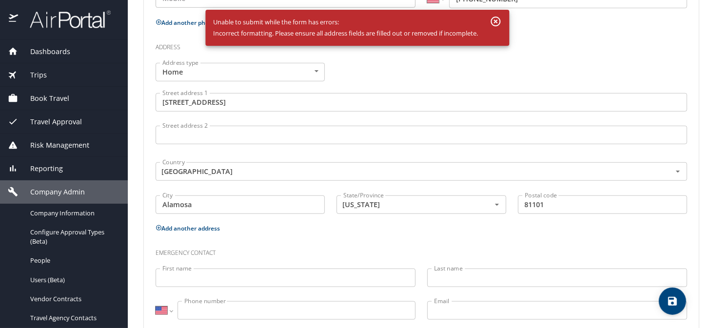
click at [492, 26] on icon "button" at bounding box center [496, 22] width 12 height 12
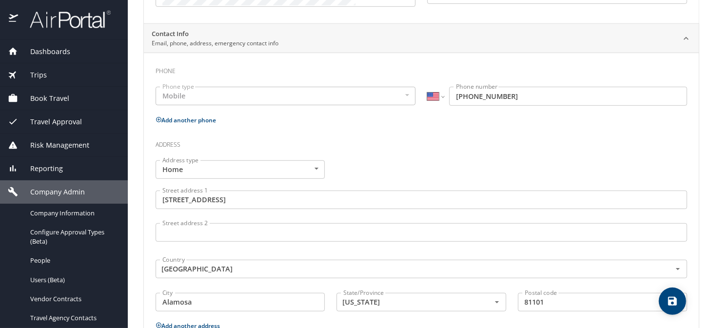
scroll to position [49, 0]
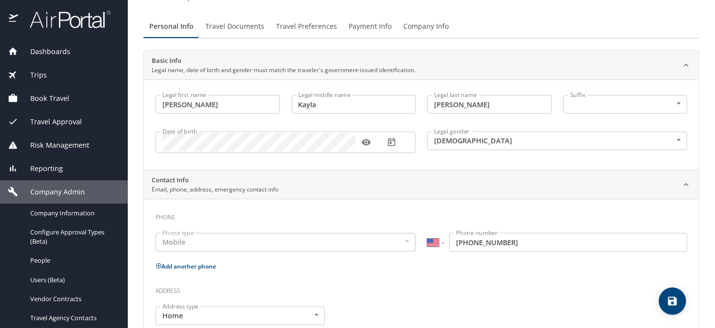
click at [245, 31] on span "Travel Documents" at bounding box center [234, 26] width 59 height 12
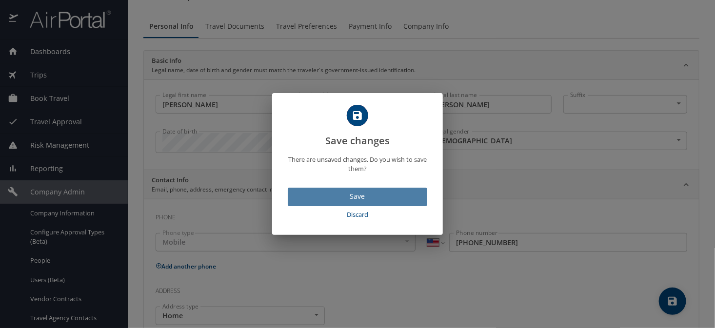
click at [352, 197] on span "Save" at bounding box center [358, 197] width 124 height 12
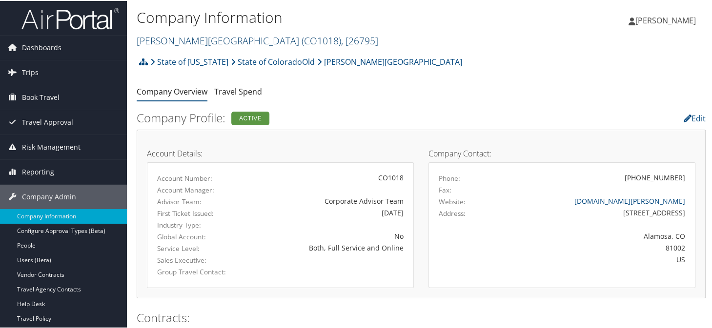
click at [169, 39] on link "[PERSON_NAME][GEOGRAPHIC_DATA] ( CO1018 ) , [ 26795 ]" at bounding box center [257, 39] width 241 height 13
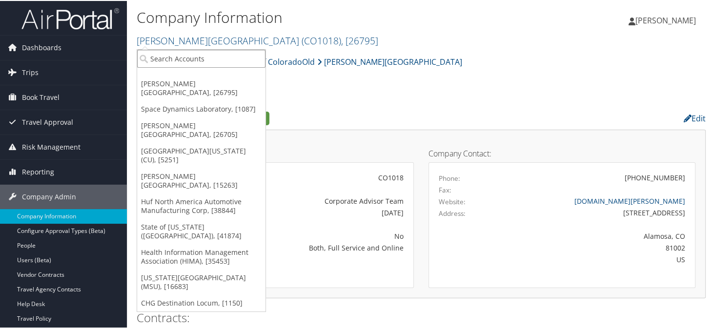
click at [170, 54] on input "search" at bounding box center [201, 58] width 128 height 18
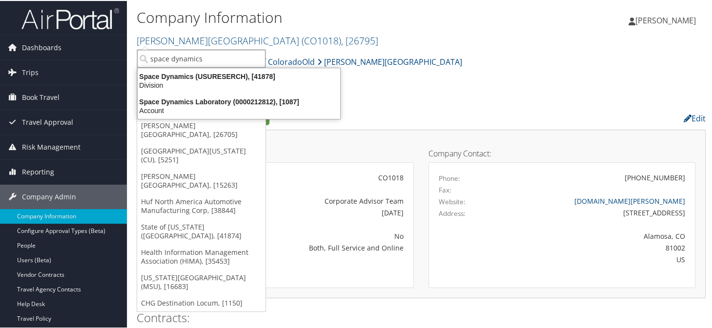
type input "space dynamics"
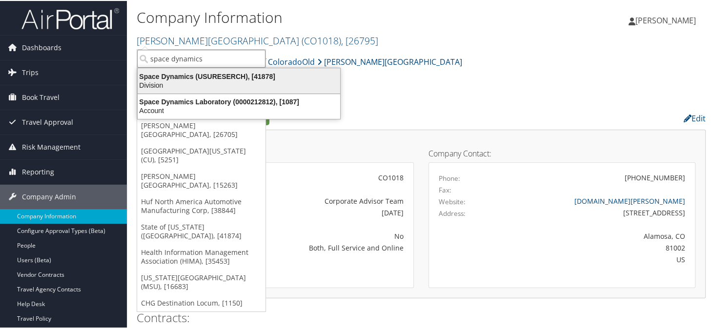
click at [186, 80] on div "Division" at bounding box center [239, 84] width 214 height 9
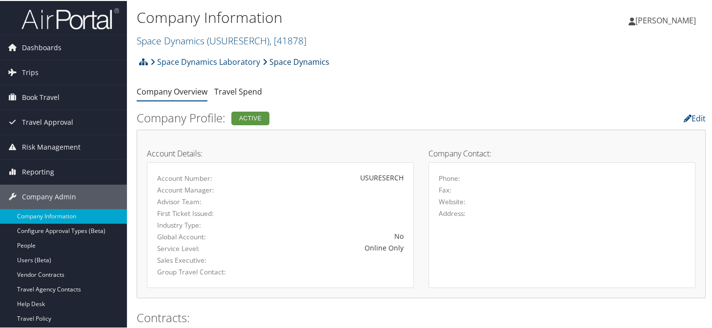
click at [295, 60] on link "Space Dynamics" at bounding box center [295, 61] width 67 height 20
click at [376, 65] on div "Space Dynamics Laboratory Space Dynamics Account Structure Space Dynamics Labor…" at bounding box center [421, 64] width 569 height 26
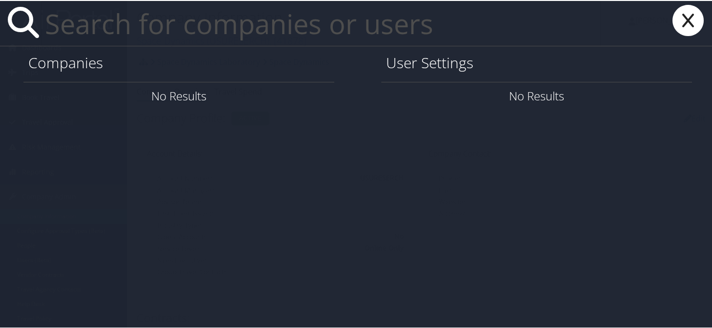
click at [683, 26] on icon at bounding box center [687, 19] width 39 height 31
paste input "[DOMAIN_NAME][EMAIL_ADDRESS][DOMAIN_NAME]"
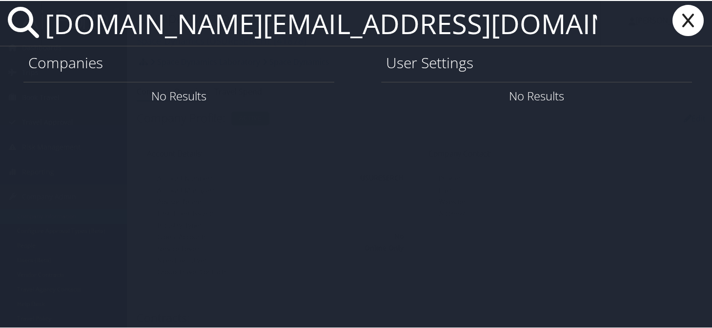
type input "[DOMAIN_NAME][EMAIL_ADDRESS][DOMAIN_NAME]"
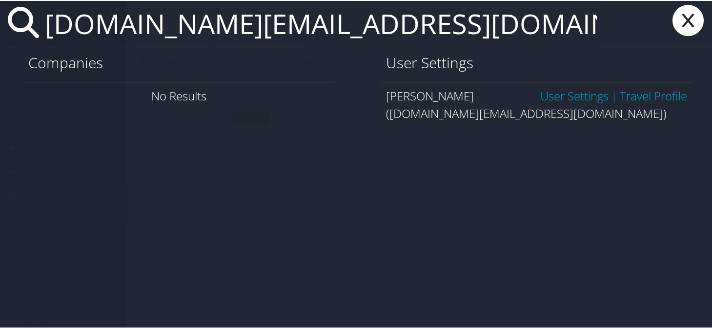
click at [557, 96] on link "User Settings" at bounding box center [574, 95] width 68 height 16
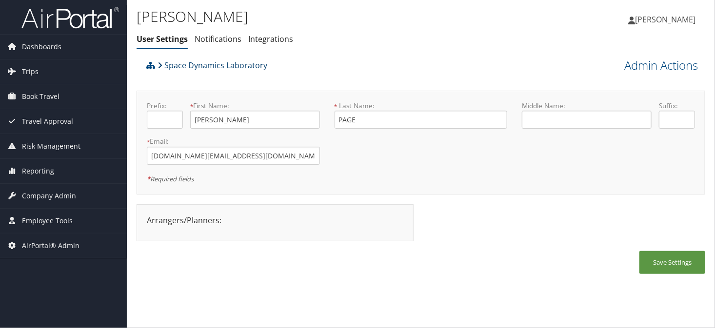
click at [209, 65] on link "Space Dynamics Laboratory" at bounding box center [213, 66] width 110 height 20
click at [42, 73] on link "Trips" at bounding box center [63, 72] width 127 height 24
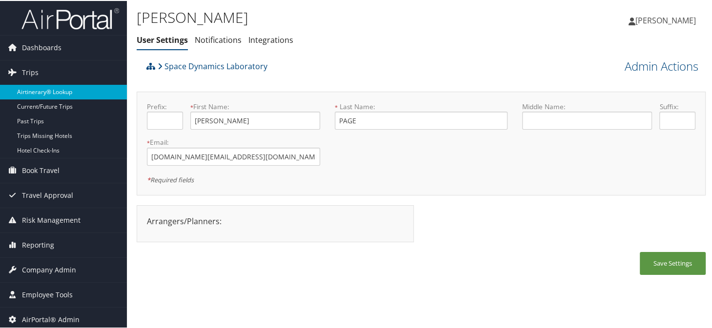
click at [64, 92] on link "Airtinerary® Lookup" at bounding box center [63, 91] width 127 height 15
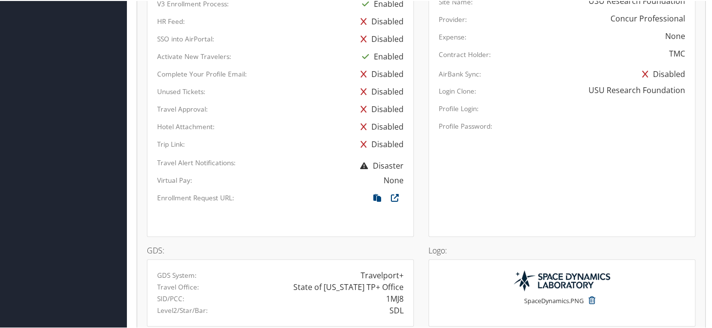
scroll to position [534, 0]
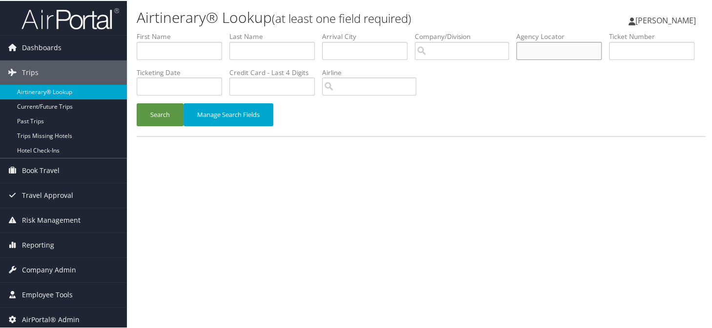
click at [568, 53] on input "text" at bounding box center [558, 50] width 85 height 18
paste input "D9PJ9W"
type input "D9PJ9W"
drag, startPoint x: 164, startPoint y: 112, endPoint x: 379, endPoint y: 79, distance: 217.1
click at [164, 111] on button "Search" at bounding box center [160, 113] width 47 height 23
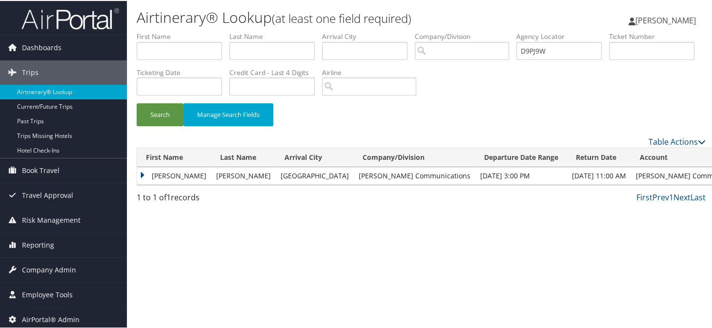
click at [140, 177] on td "[PERSON_NAME]" at bounding box center [174, 175] width 74 height 18
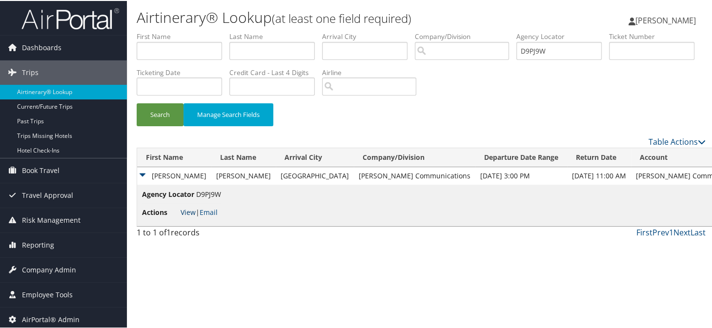
click at [183, 209] on link "View" at bounding box center [187, 211] width 15 height 9
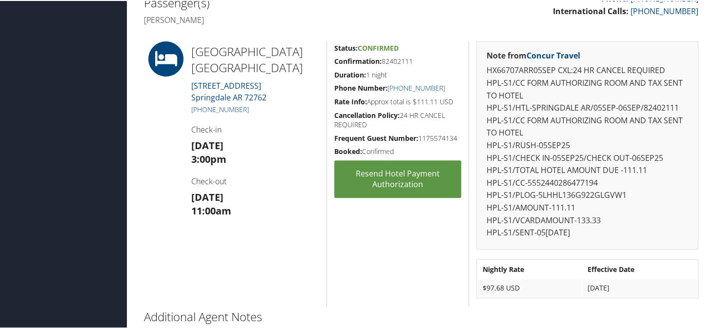
scroll to position [244, 0]
